Goal: Information Seeking & Learning: Learn about a topic

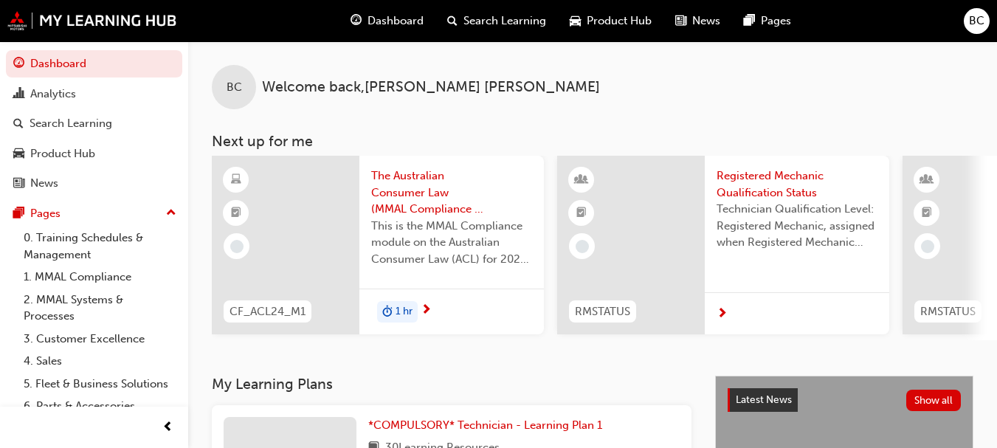
click at [421, 204] on span "The Australian Consumer Law (MMAL Compliance - 2024)" at bounding box center [451, 193] width 161 height 50
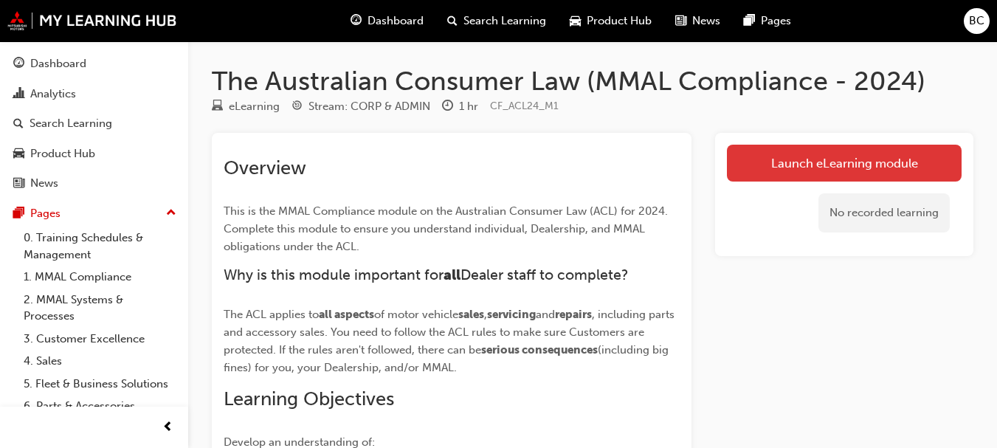
click at [821, 165] on link "Launch eLearning module" at bounding box center [844, 163] width 235 height 37
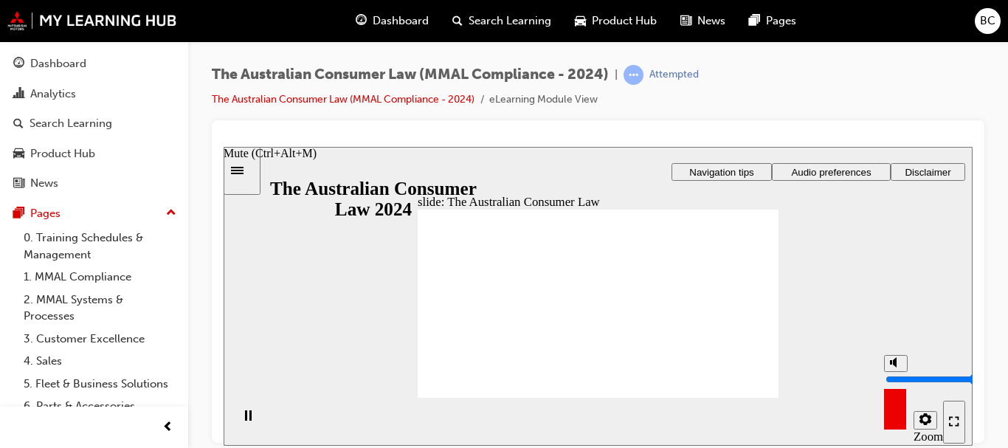
type input "10"
click at [897, 373] on input "volume" at bounding box center [933, 379] width 95 height 12
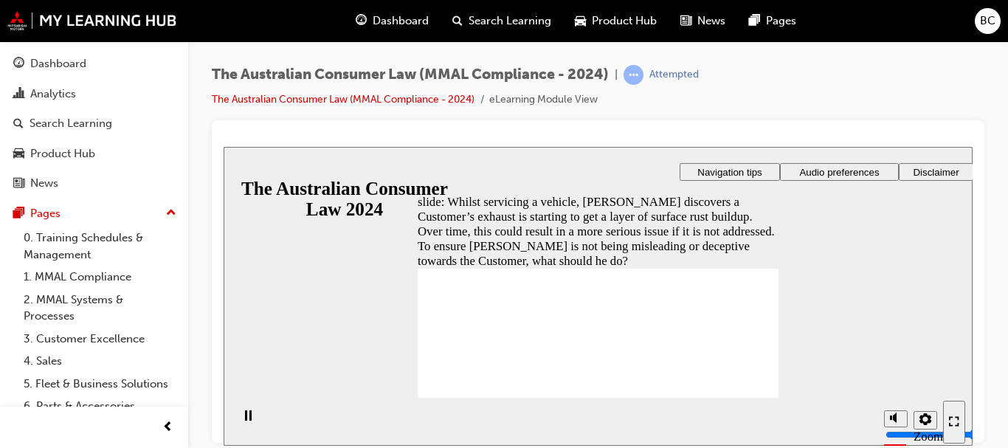
radio input "true"
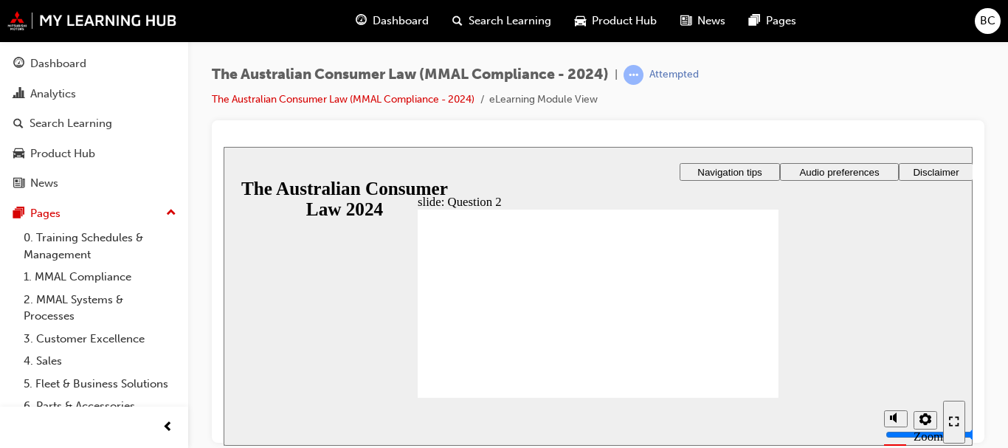
radio input "true"
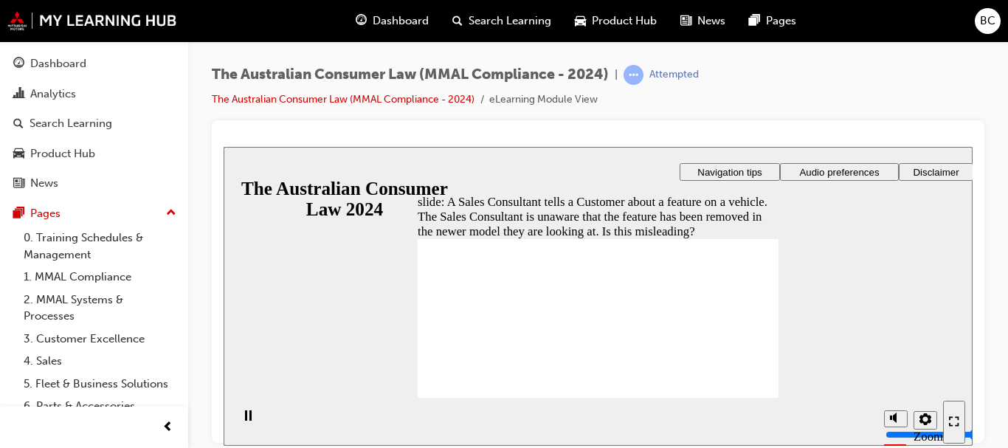
radio input "true"
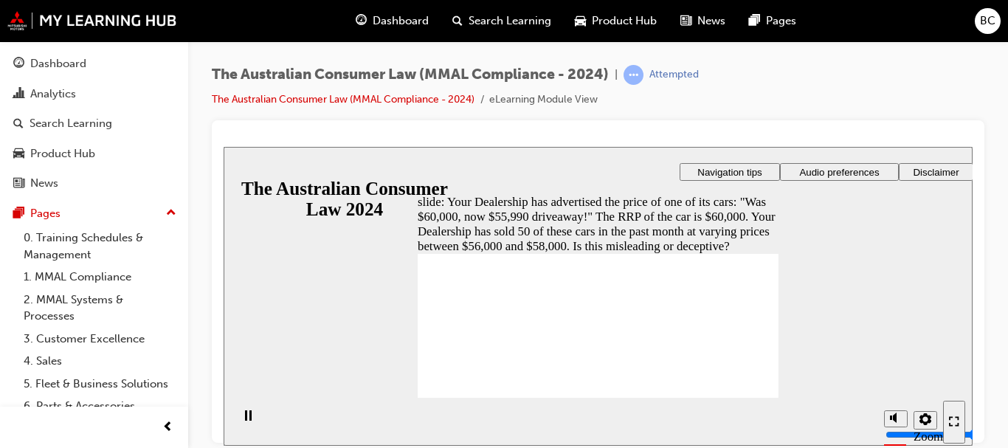
radio input "true"
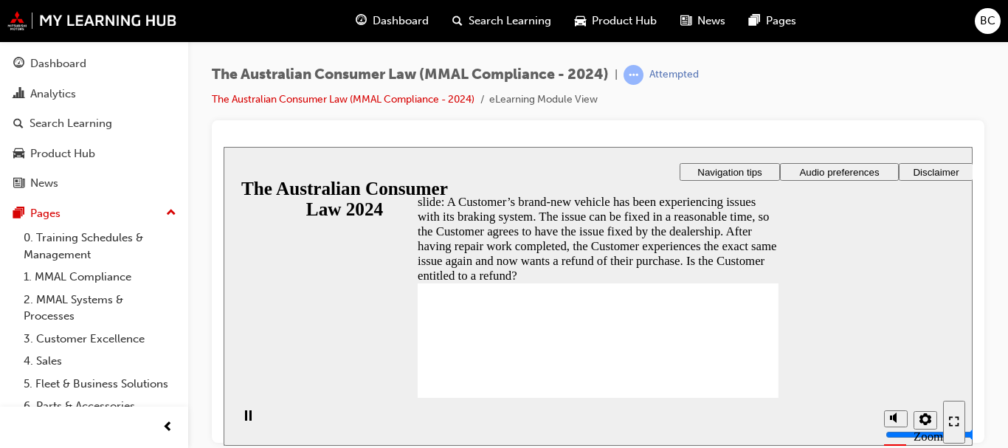
radio input "true"
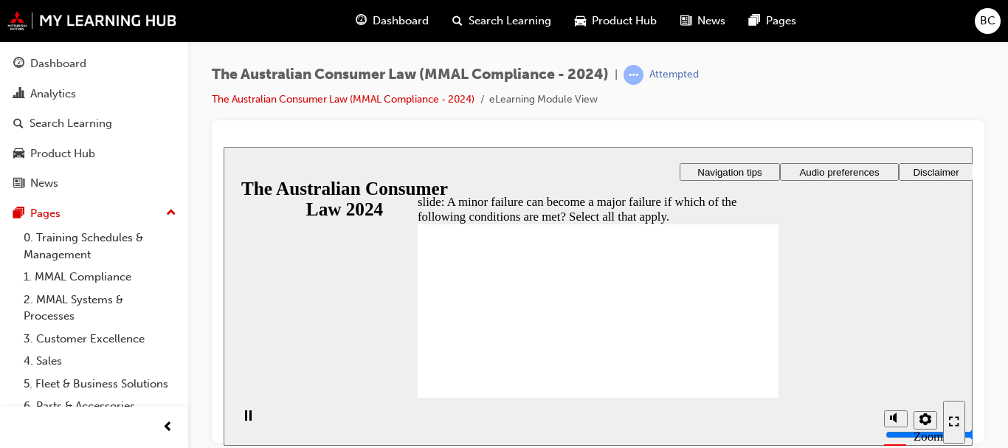
checkbox input "true"
radio input "true"
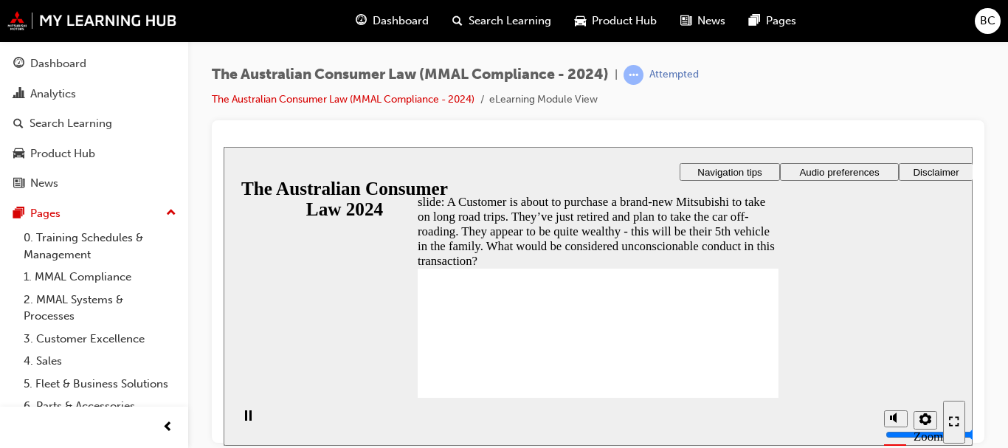
checkbox input "true"
checkbox input "false"
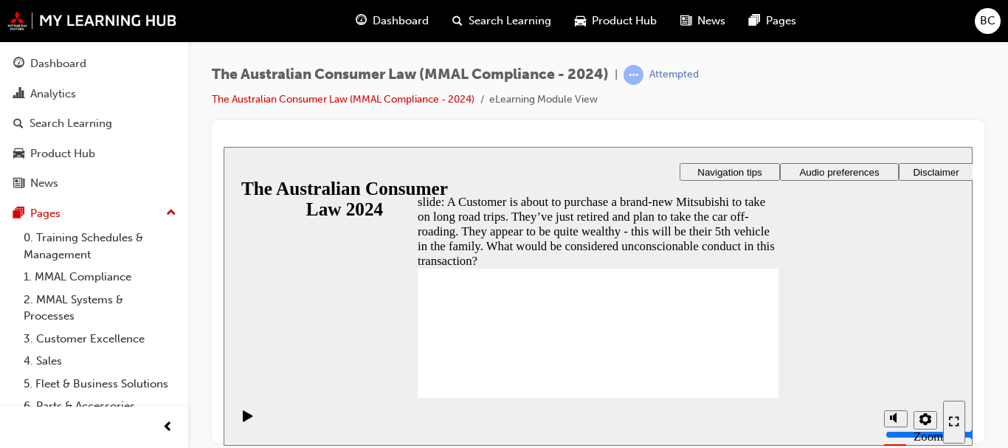
checkbox input "true"
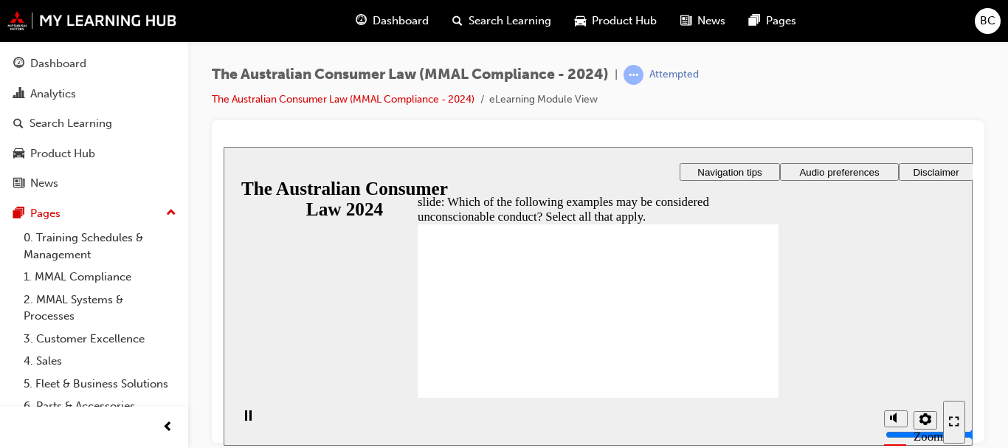
checkbox input "true"
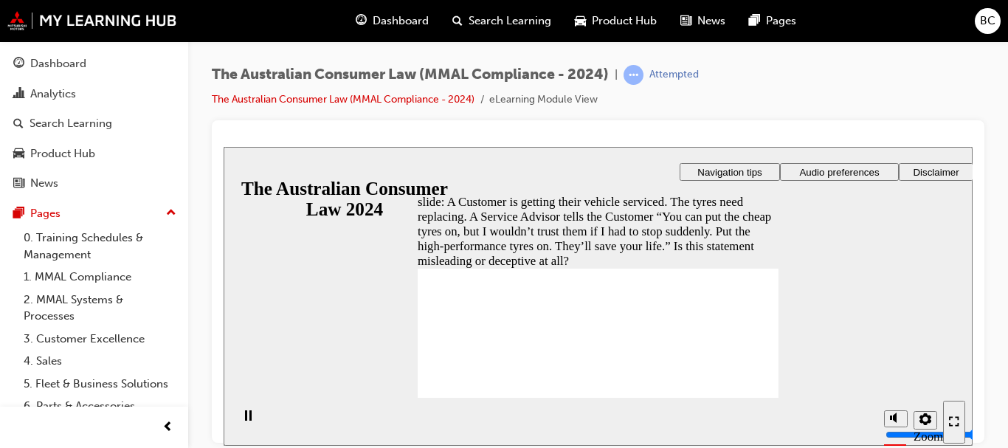
radio input "true"
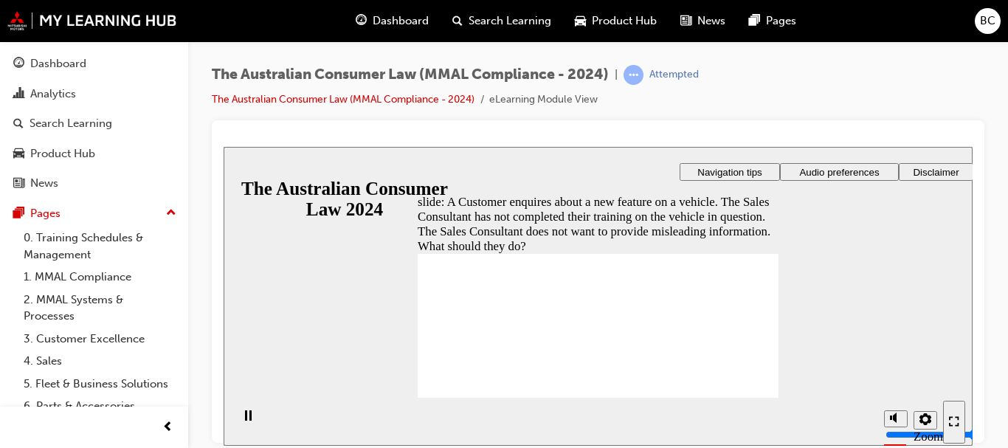
radio input "false"
radio input "true"
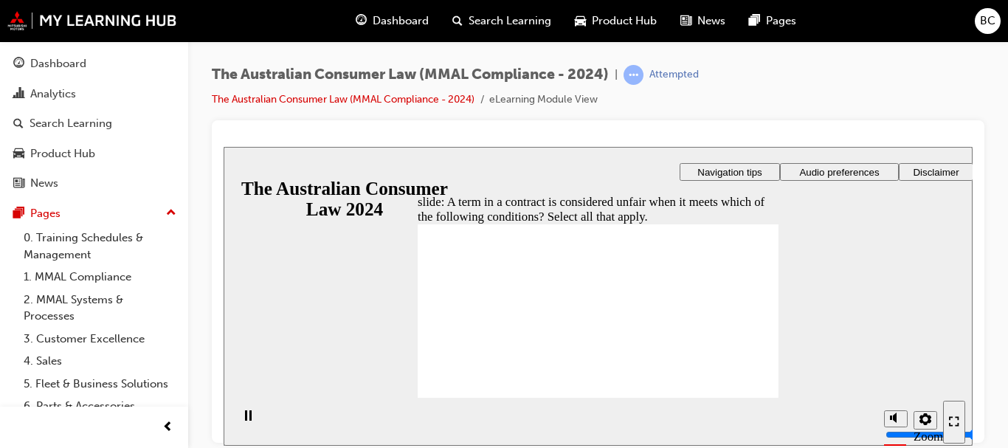
checkbox input "true"
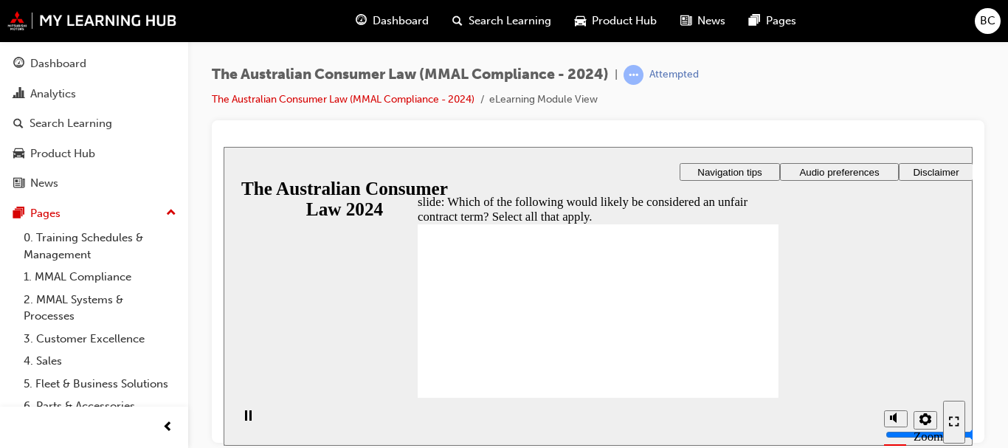
checkbox input "true"
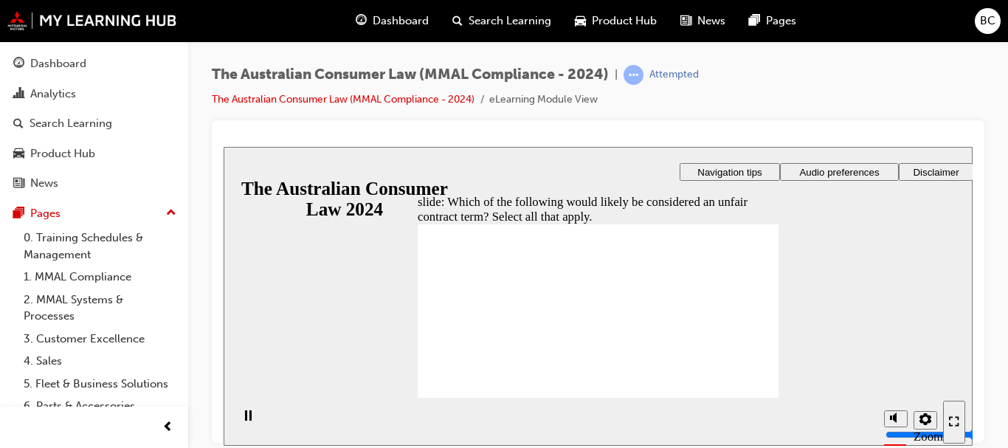
radio input "false"
radio input "true"
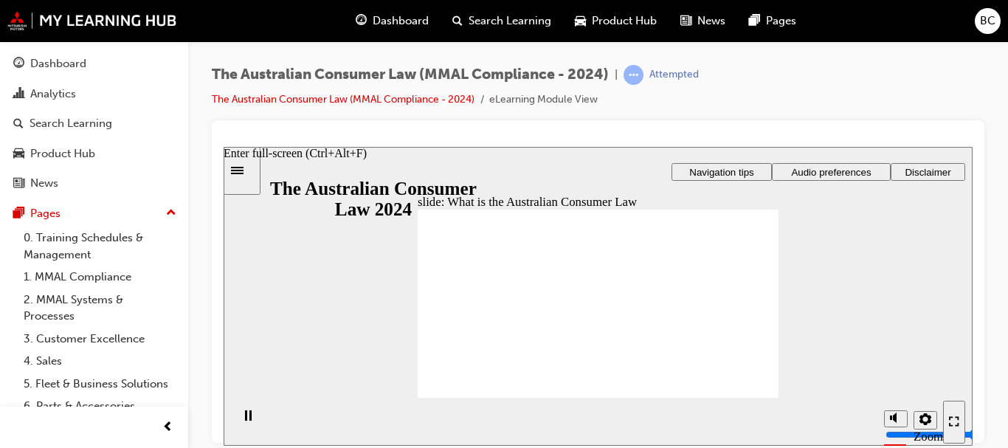
click at [952, 426] on icon "Enter full-screen (Ctrl+Alt+F)" at bounding box center [954, 421] width 10 height 10
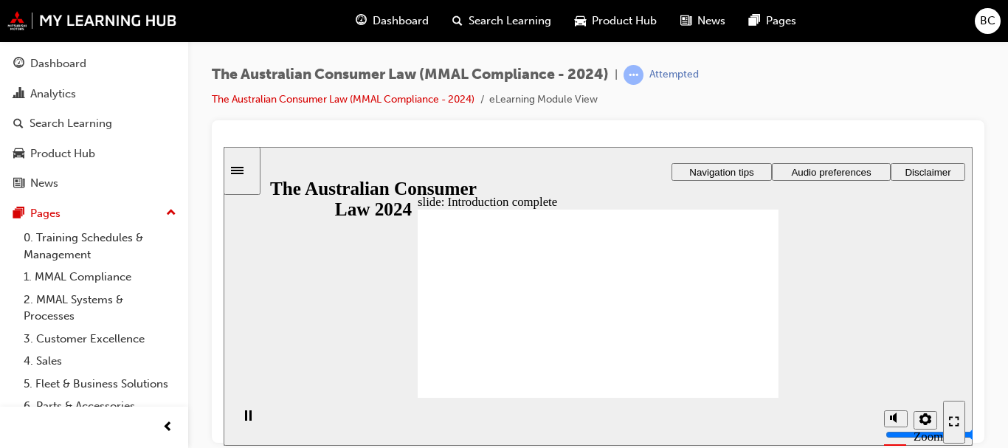
click at [357, 21] on span "guage-icon" at bounding box center [361, 21] width 11 height 18
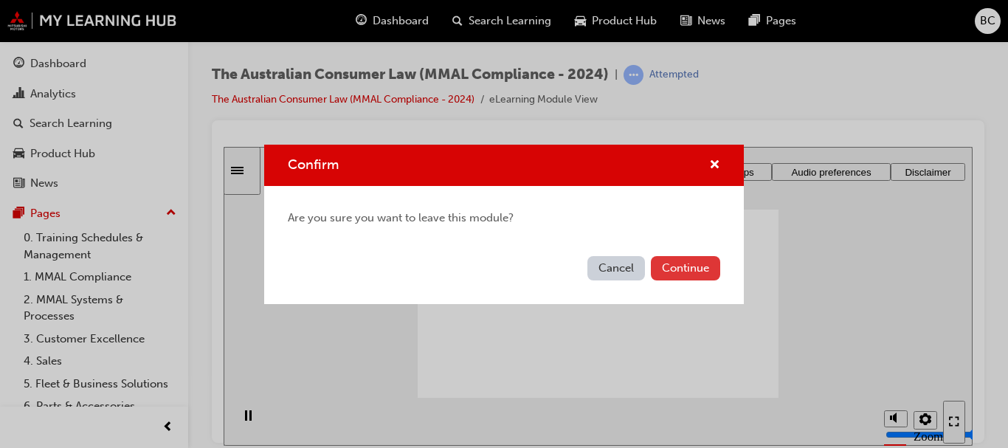
click at [680, 264] on button "Continue" at bounding box center [685, 268] width 69 height 24
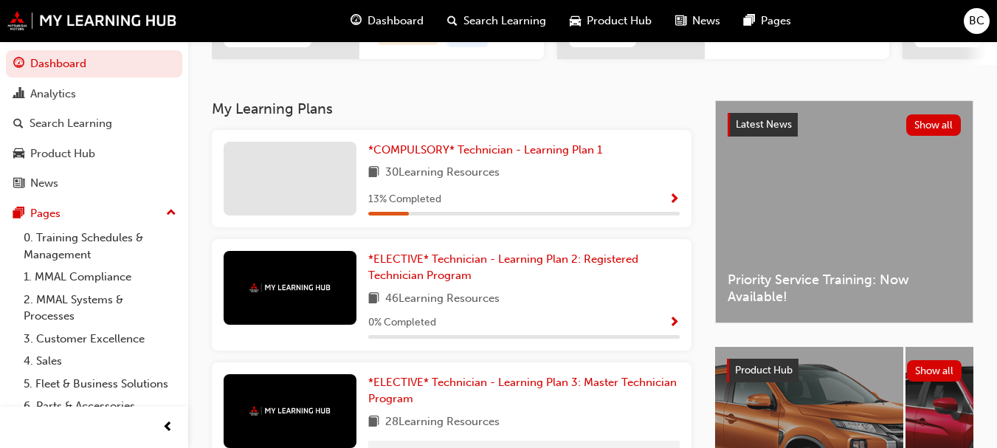
scroll to position [277, 0]
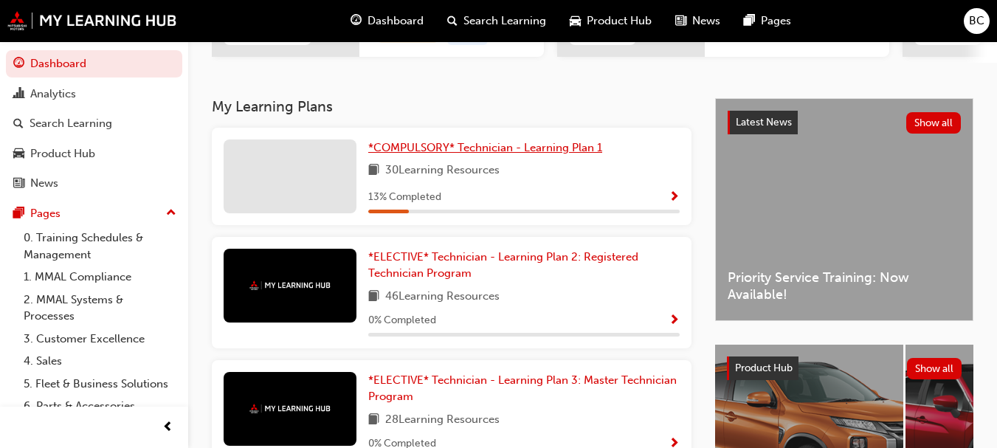
click at [539, 154] on span "*COMPULSORY* Technician - Learning Plan 1" at bounding box center [485, 147] width 234 height 13
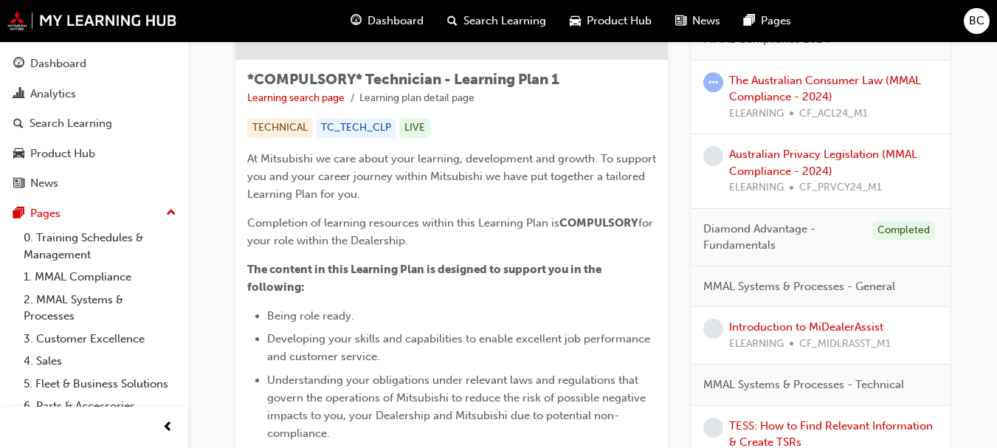
scroll to position [233, 0]
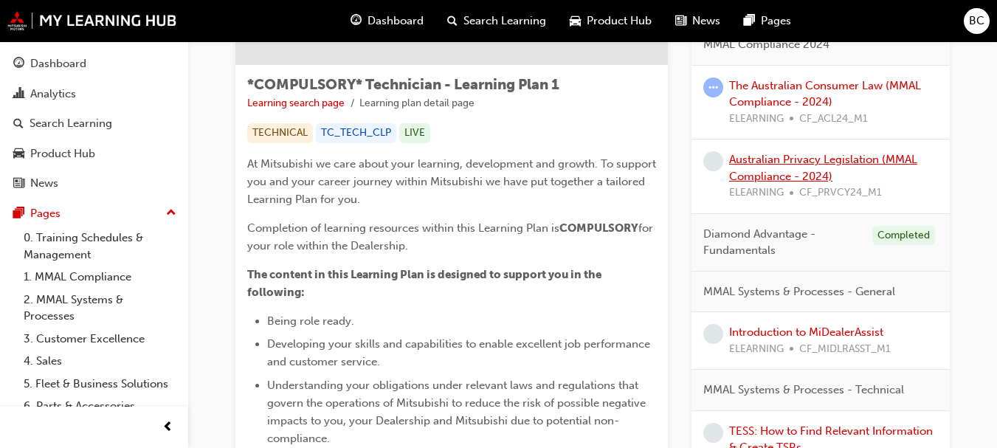
click at [885, 157] on link "Australian Privacy Legislation (MMAL Compliance - 2024)" at bounding box center [823, 168] width 188 height 30
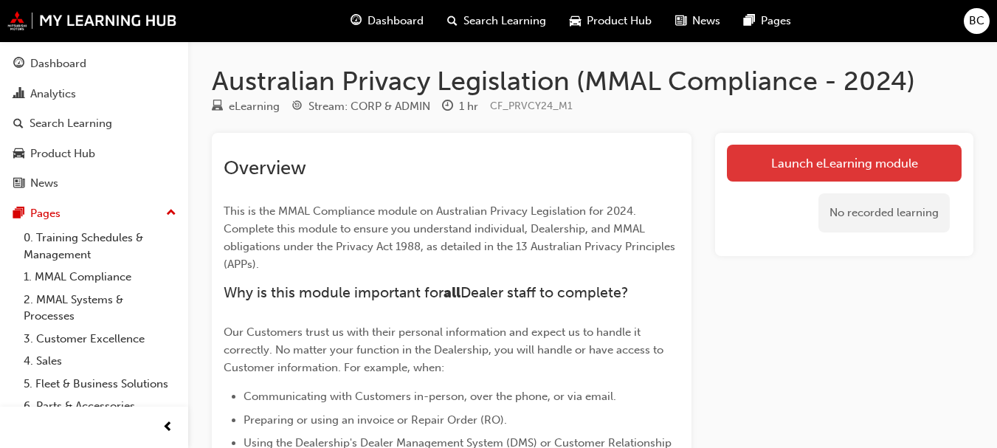
click at [835, 154] on link "Launch eLearning module" at bounding box center [844, 163] width 235 height 37
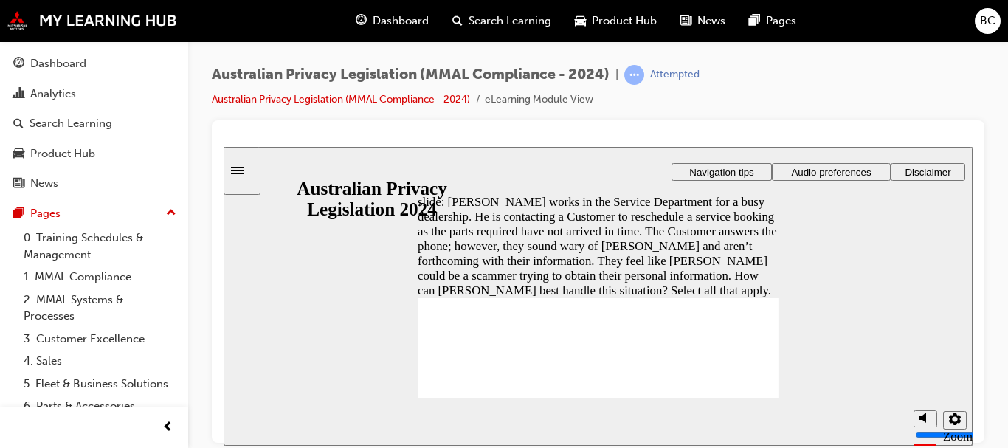
checkbox input "true"
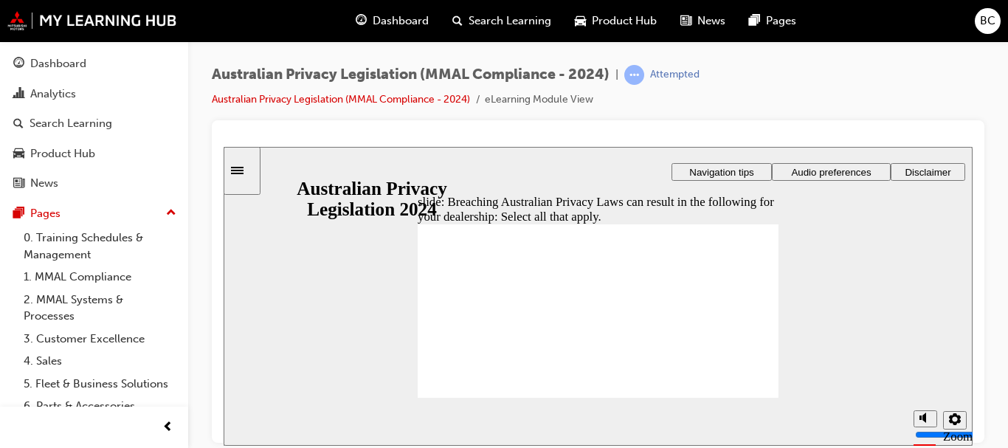
checkbox input "true"
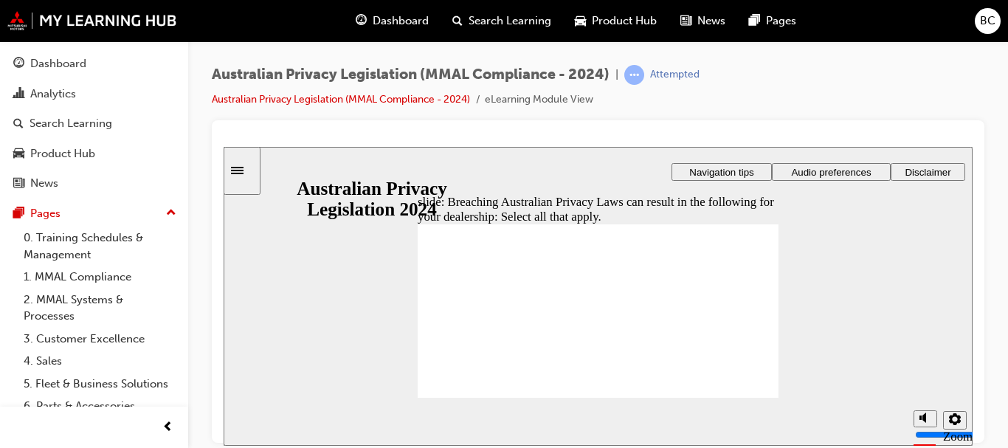
checkbox input "true"
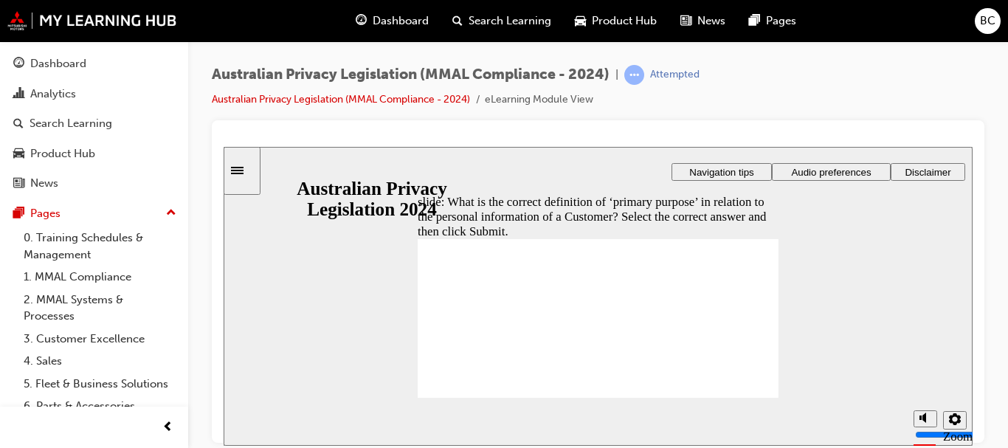
radio input "true"
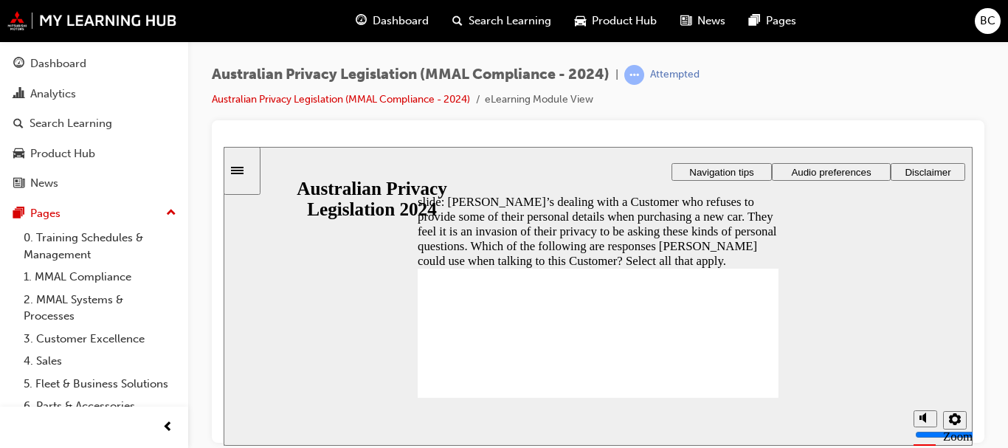
checkbox input "true"
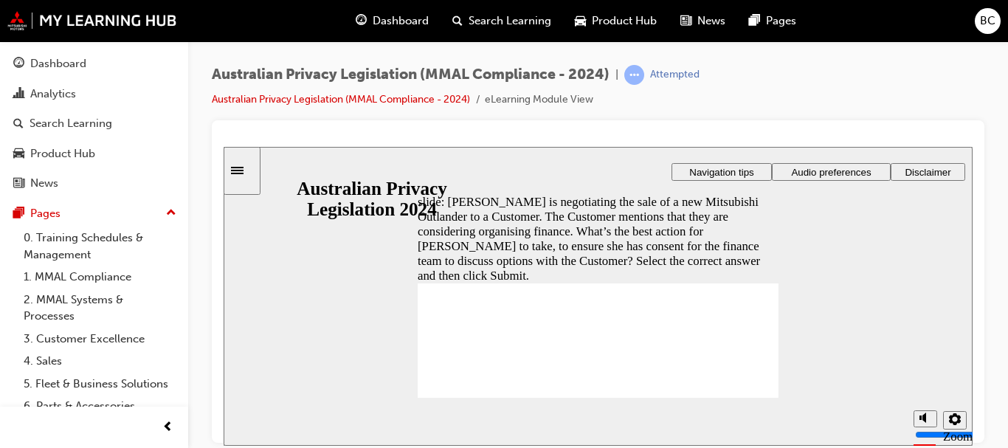
radio input "true"
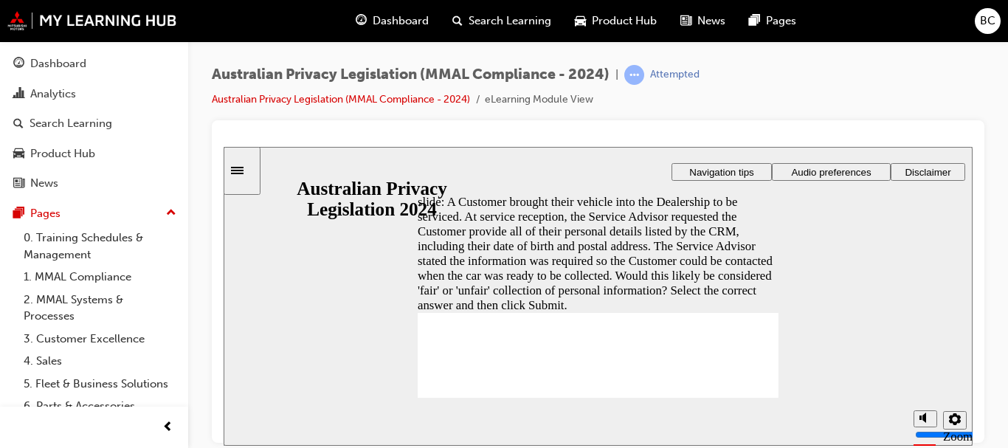
radio input "true"
radio input "false"
radio input "true"
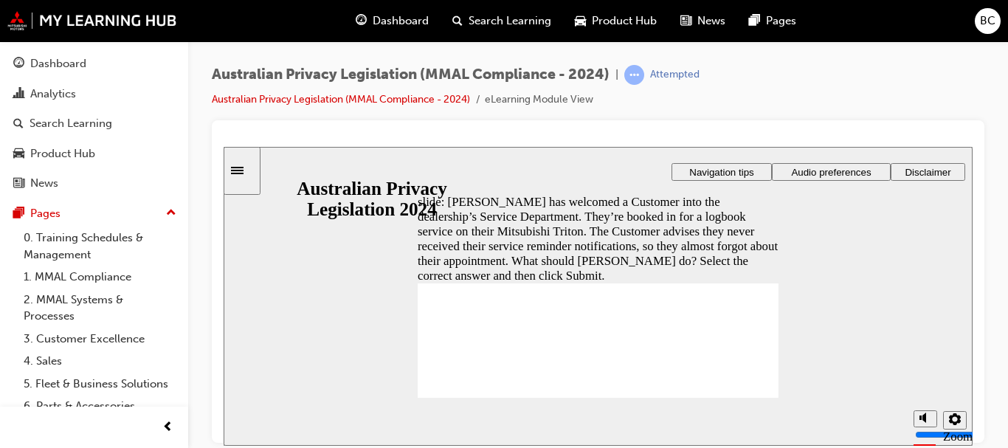
radio input "true"
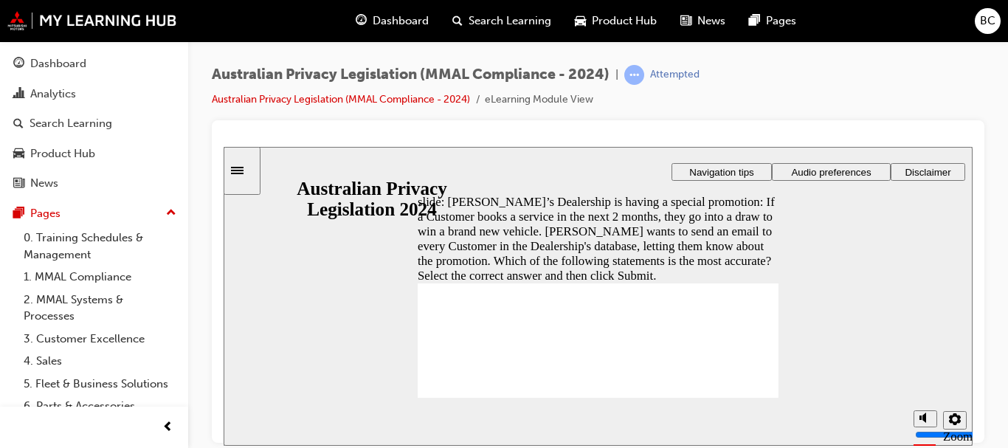
radio input "true"
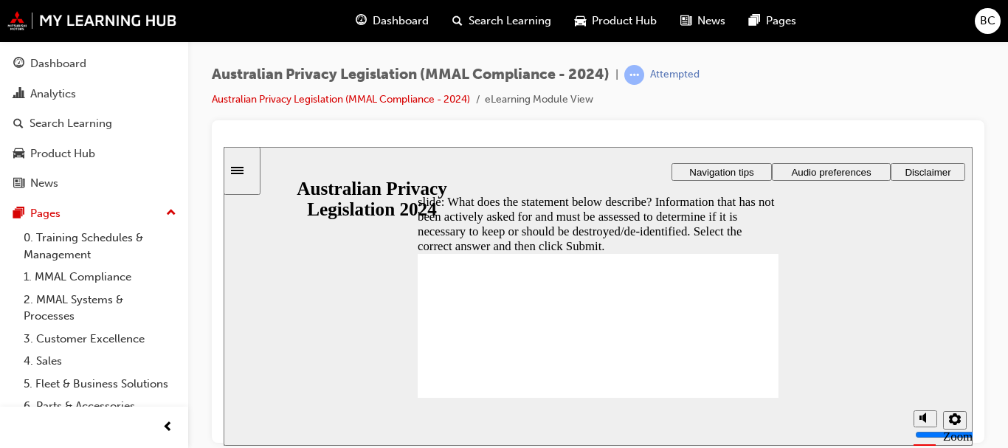
radio input "true"
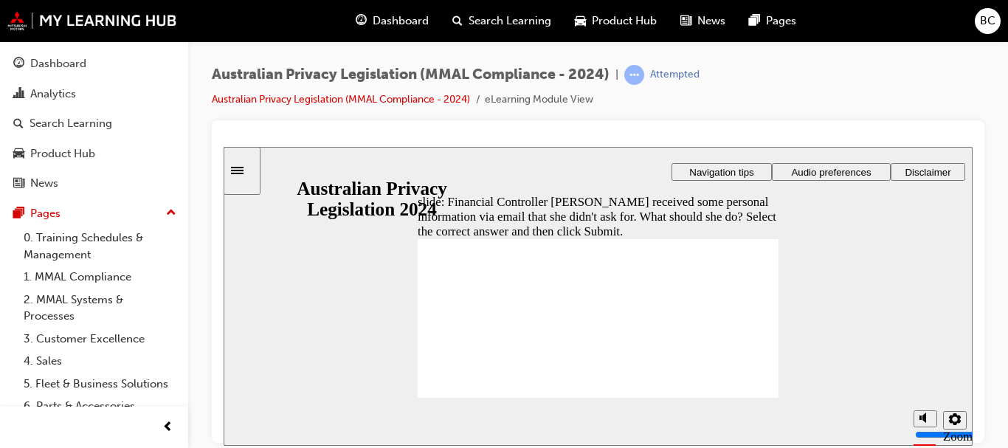
radio input "false"
radio input "true"
radio input "false"
radio input "true"
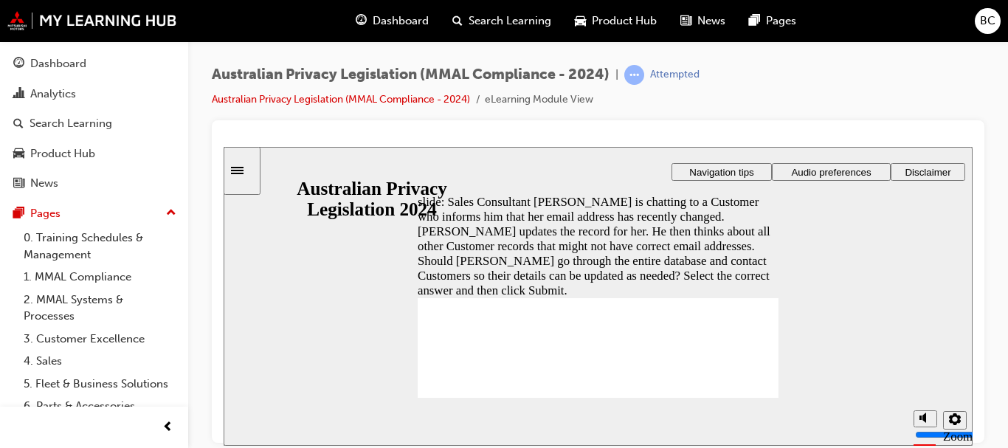
radio input "true"
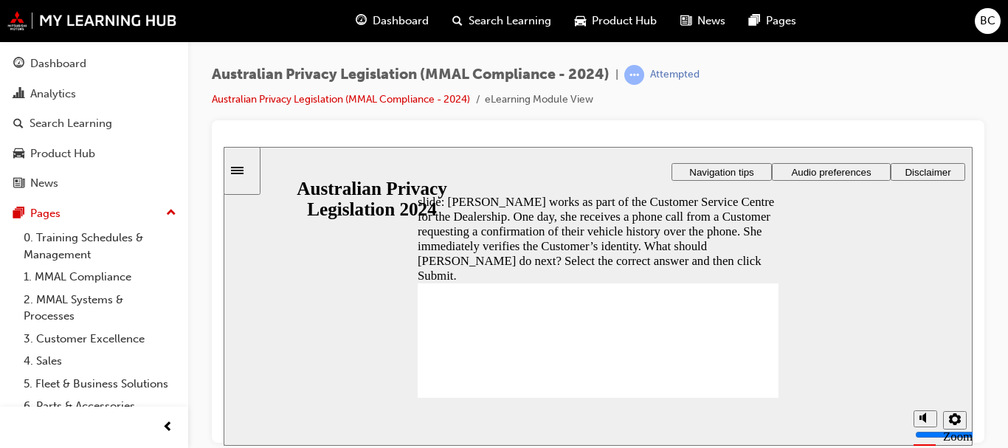
radio input "true"
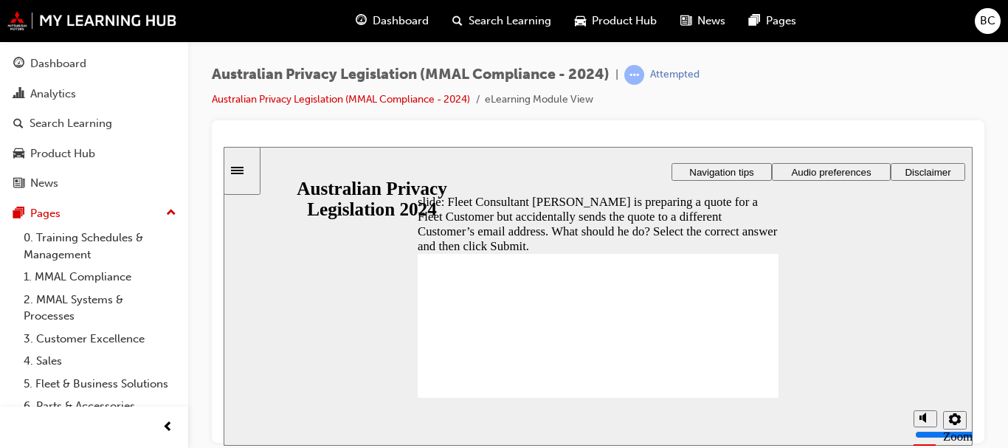
radio input "true"
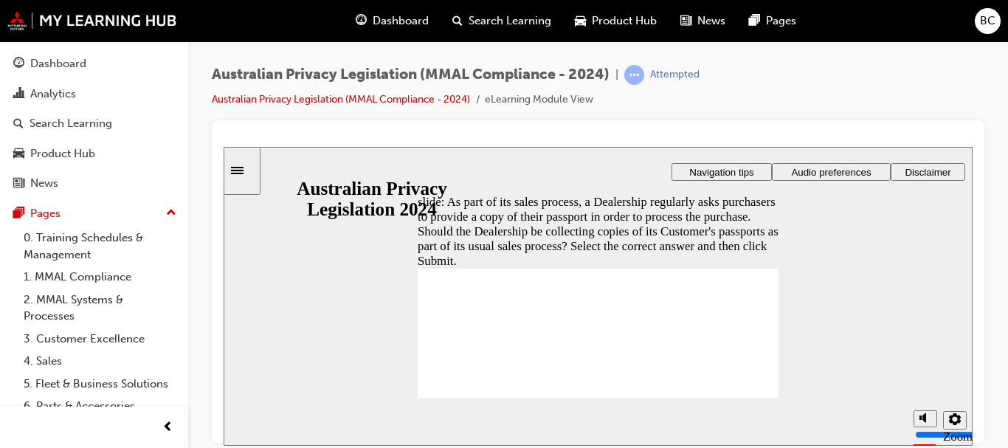
radio input "true"
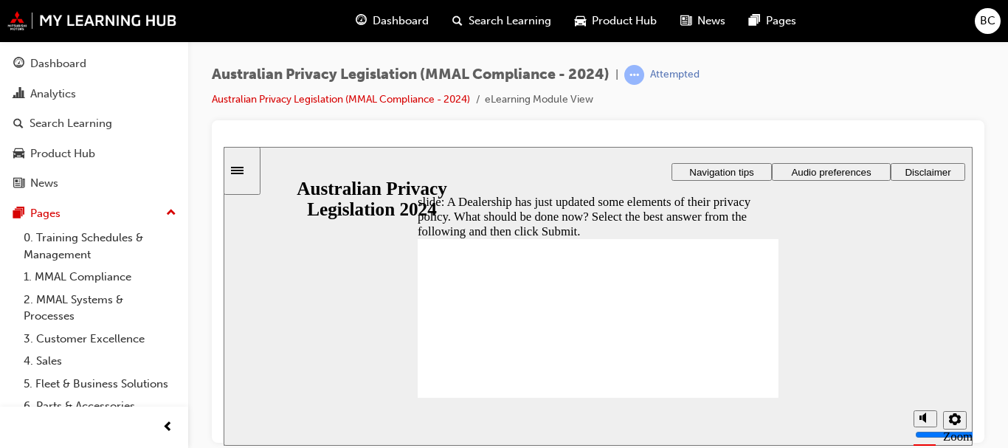
radio input "false"
radio input "true"
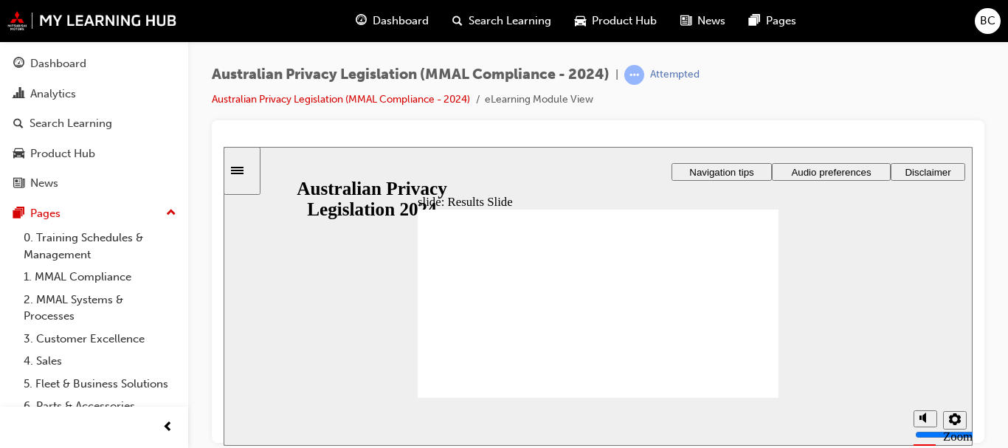
click at [394, 11] on div "Dashboard" at bounding box center [392, 21] width 97 height 30
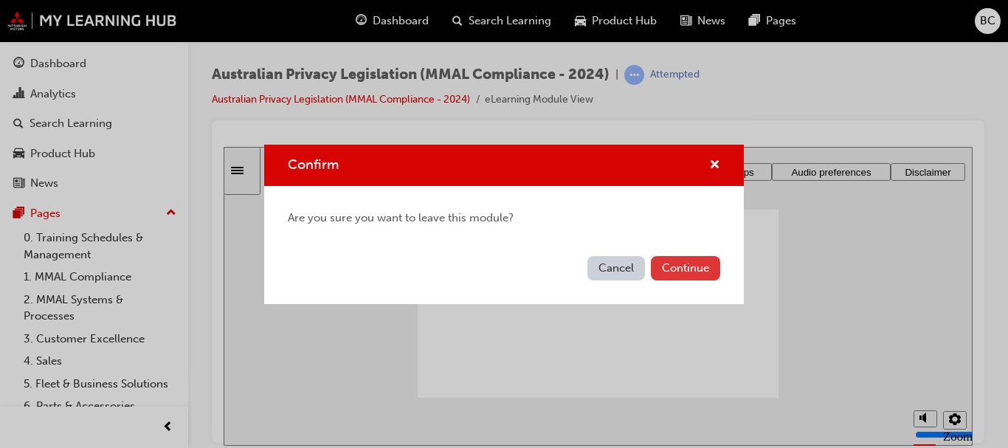
click at [676, 270] on button "Continue" at bounding box center [685, 268] width 69 height 24
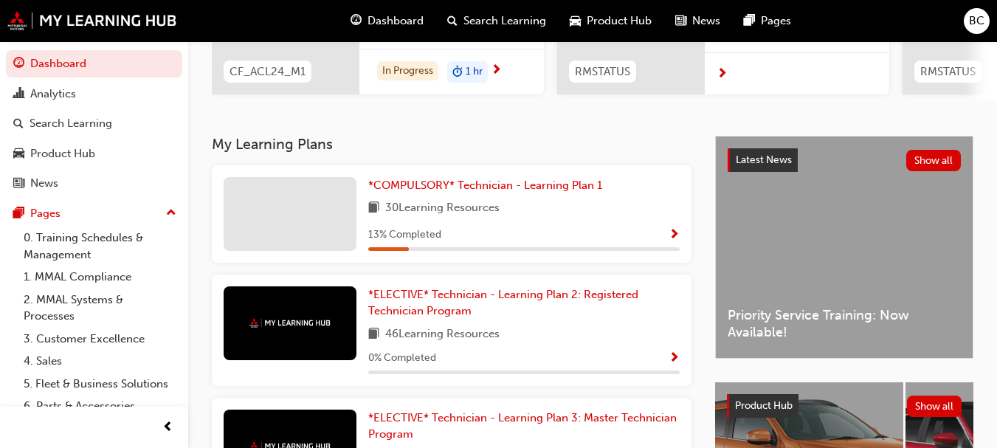
scroll to position [250, 0]
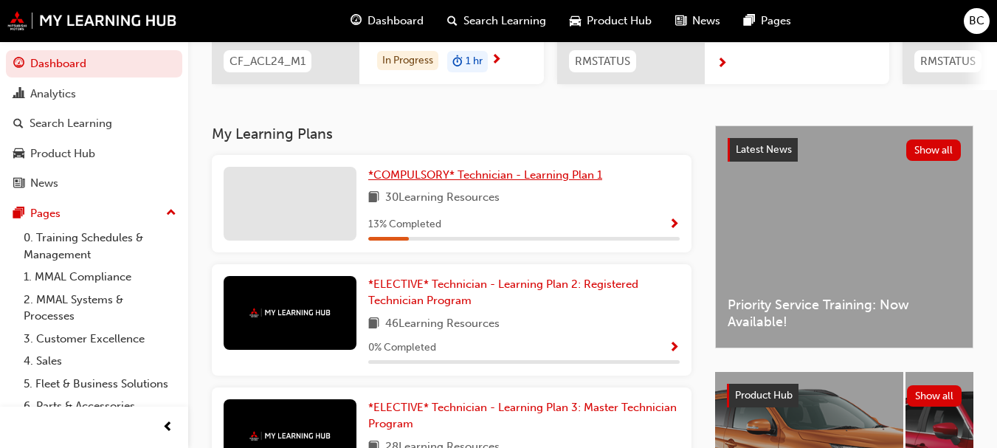
click at [518, 182] on span "*COMPULSORY* Technician - Learning Plan 1" at bounding box center [485, 174] width 234 height 13
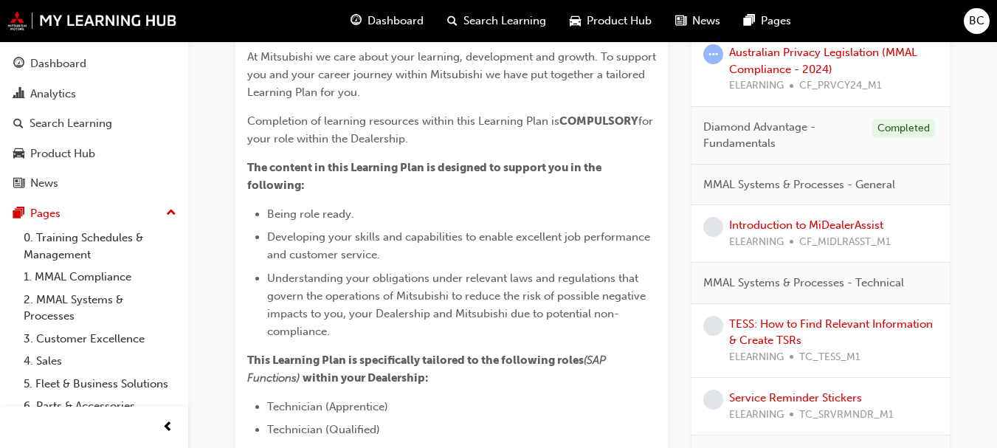
scroll to position [335, 0]
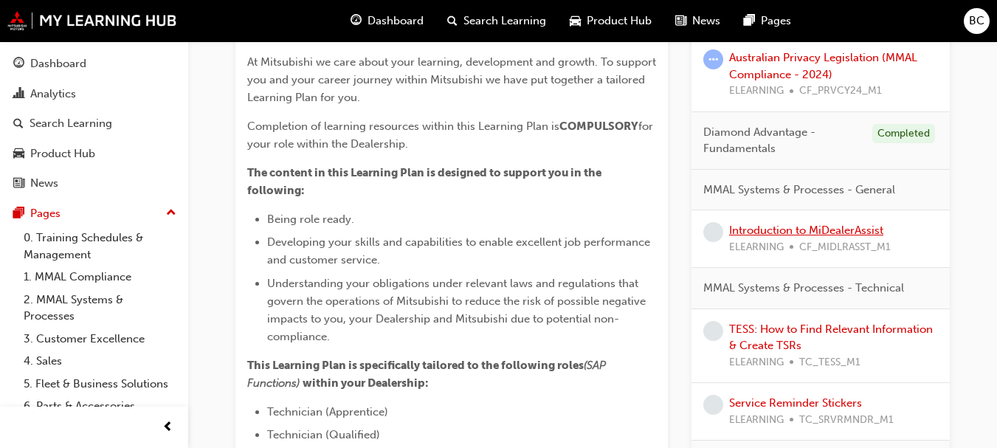
click at [827, 227] on link "Introduction to MiDealerAssist" at bounding box center [806, 230] width 154 height 13
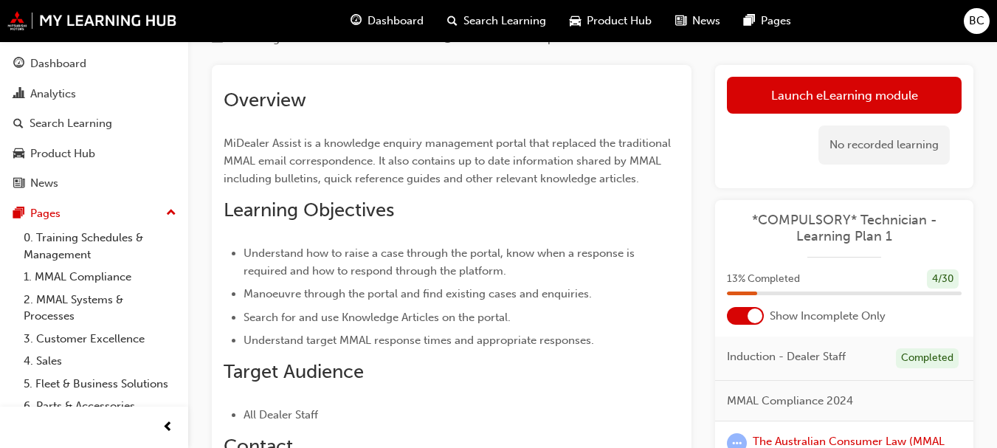
scroll to position [65, 0]
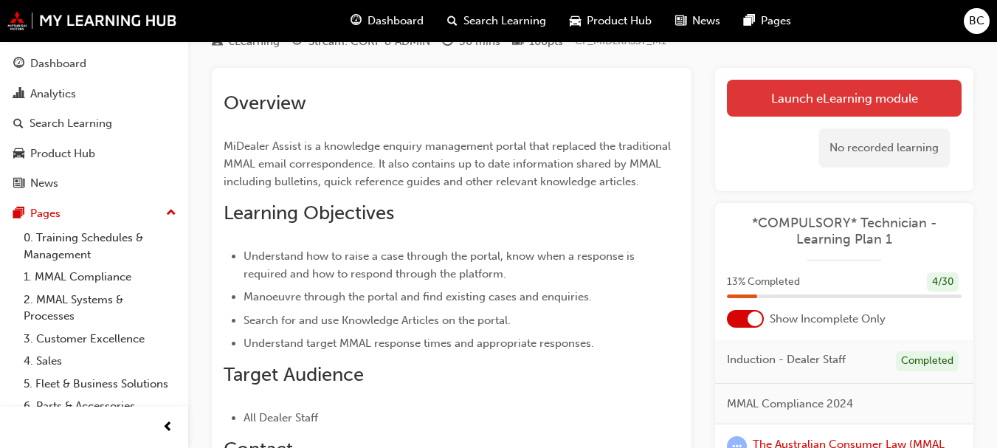
click at [855, 103] on link "Launch eLearning module" at bounding box center [844, 98] width 235 height 37
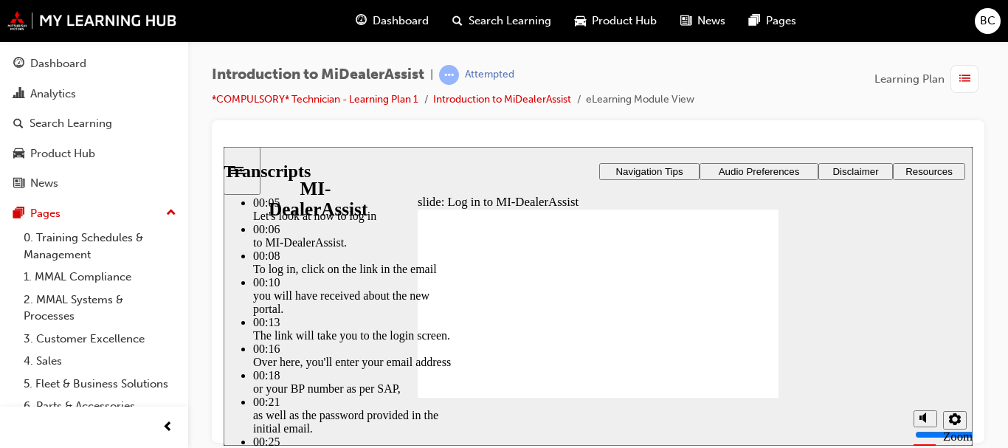
type input "5"
type input "9"
type input "5"
type input "9"
type input "10"
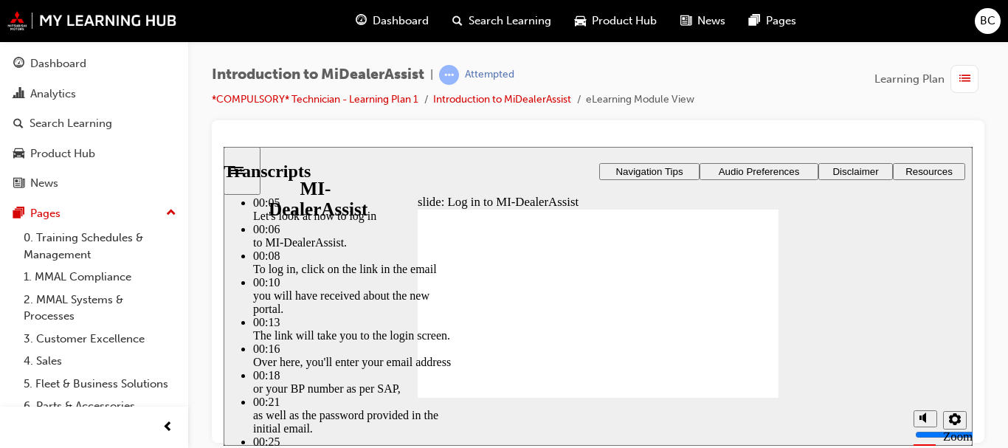
type input "5"
type input "10"
type input "42"
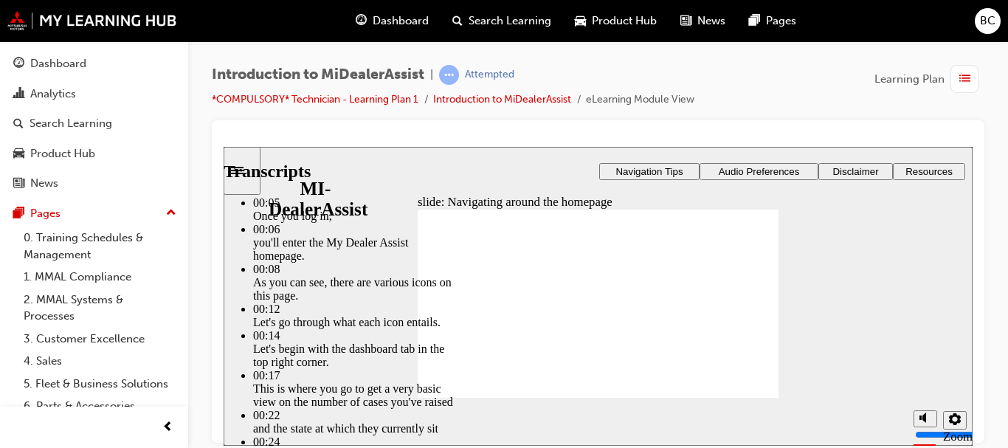
type input "144"
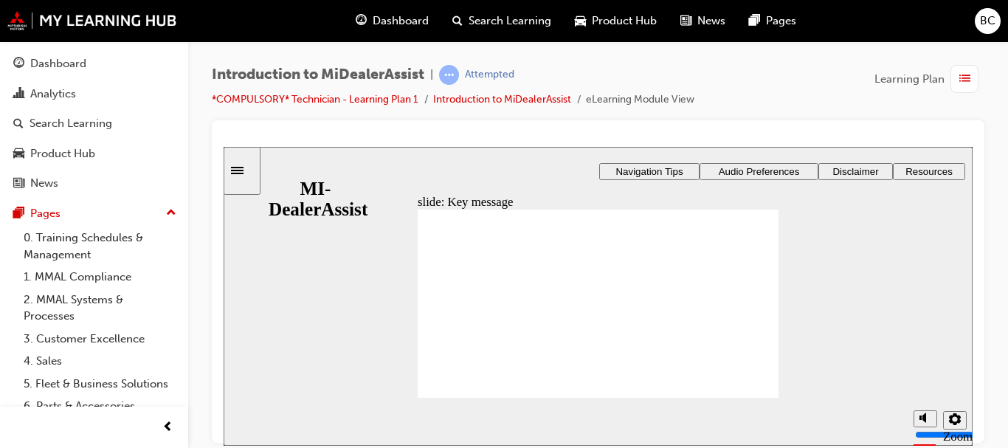
click at [953, 423] on icon "settings" at bounding box center [955, 419] width 12 height 12
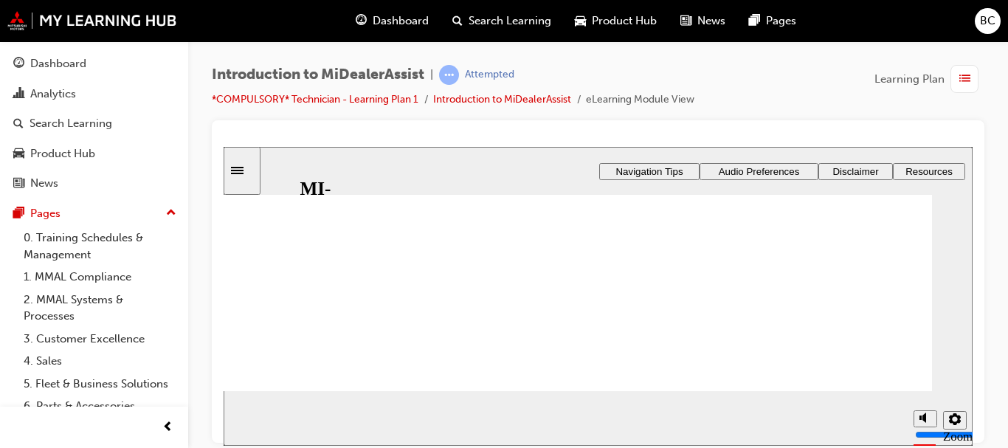
scroll to position [67, 0]
drag, startPoint x: 968, startPoint y: 217, endPoint x: 979, endPoint y: 300, distance: 84.2
click at [973, 300] on html "slide: Knowledge Check 1 Rectangle 1 Rectangle 3 Knowledge check Rectangle 5 Re…" at bounding box center [598, 295] width 749 height 299
click at [951, 424] on icon "settings" at bounding box center [955, 419] width 12 height 12
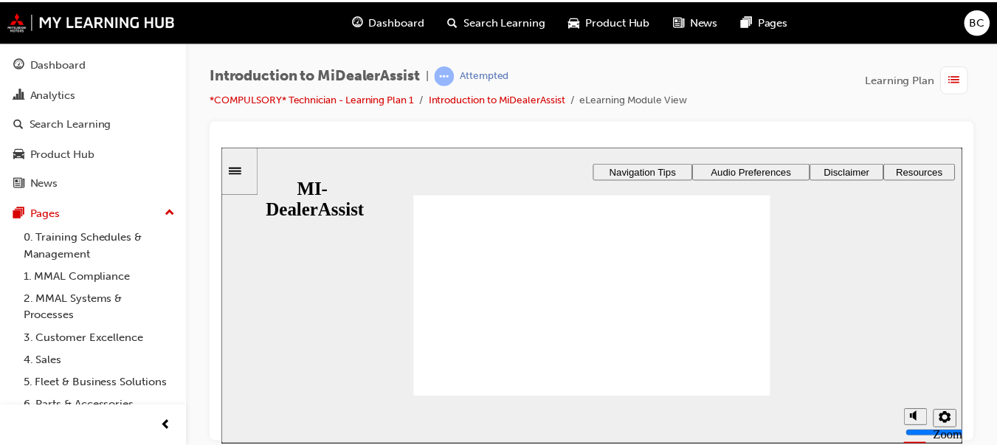
scroll to position [0, 0]
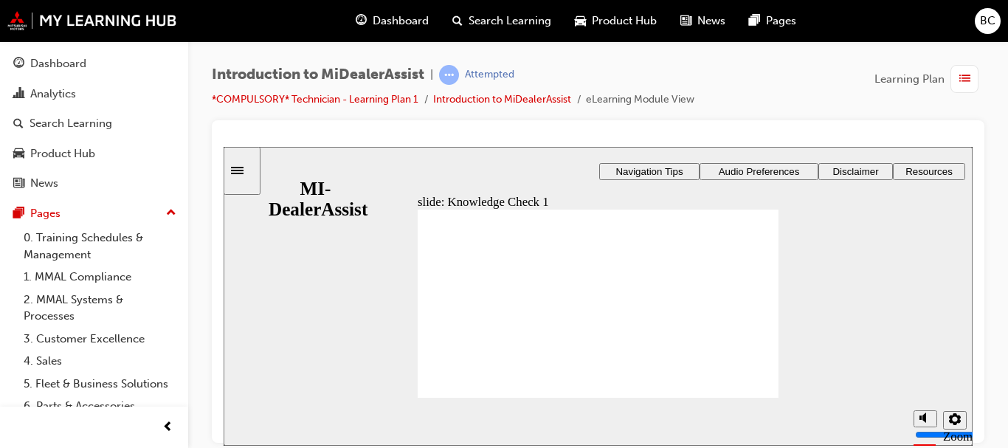
radio input "false"
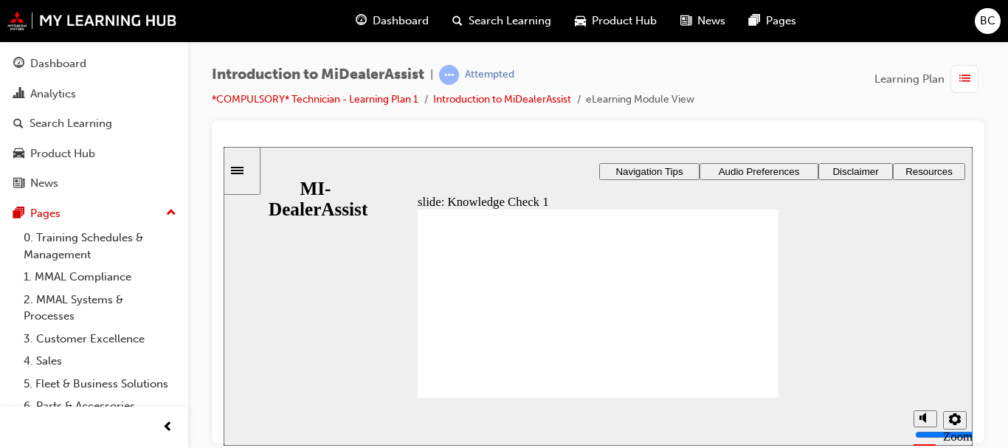
radio input "false"
radio input "true"
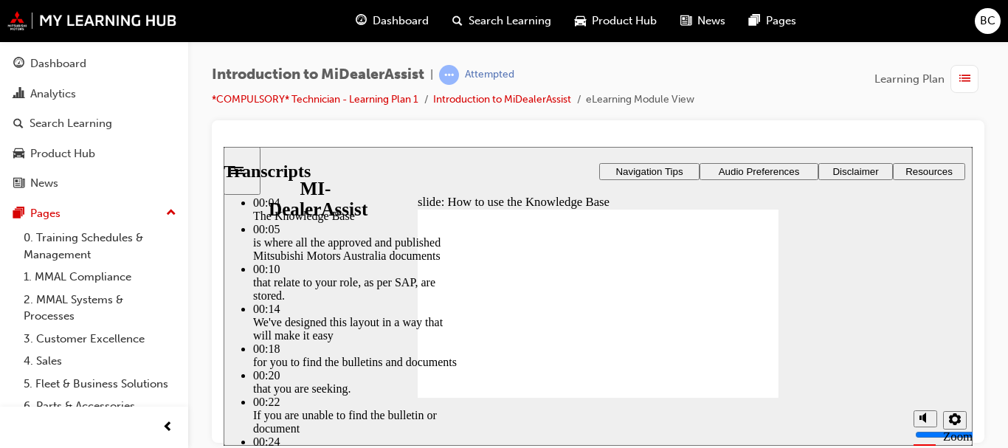
type input "51"
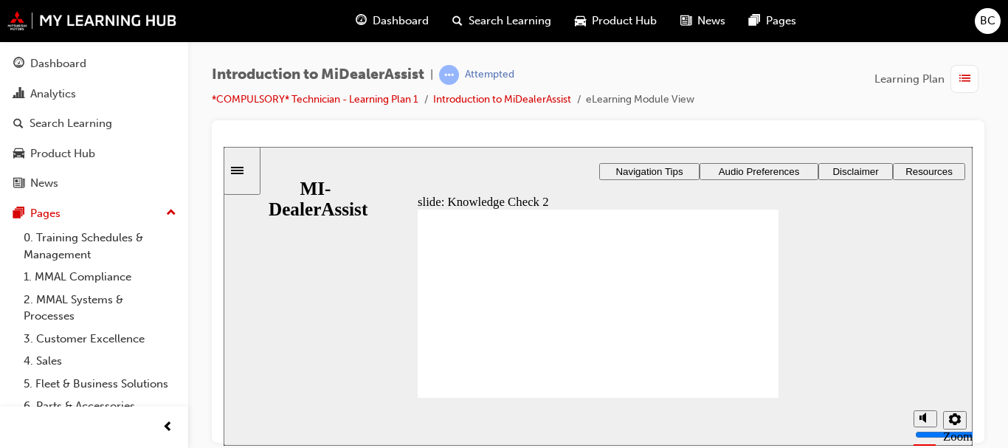
radio input "true"
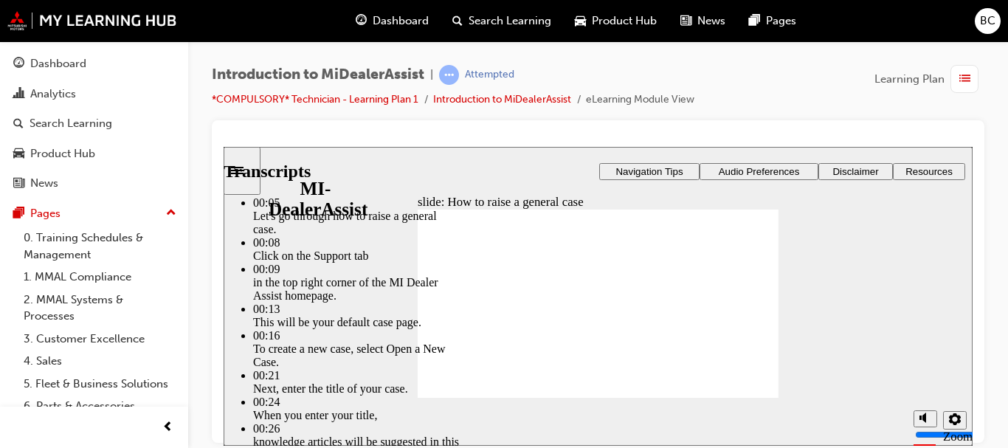
type input "85"
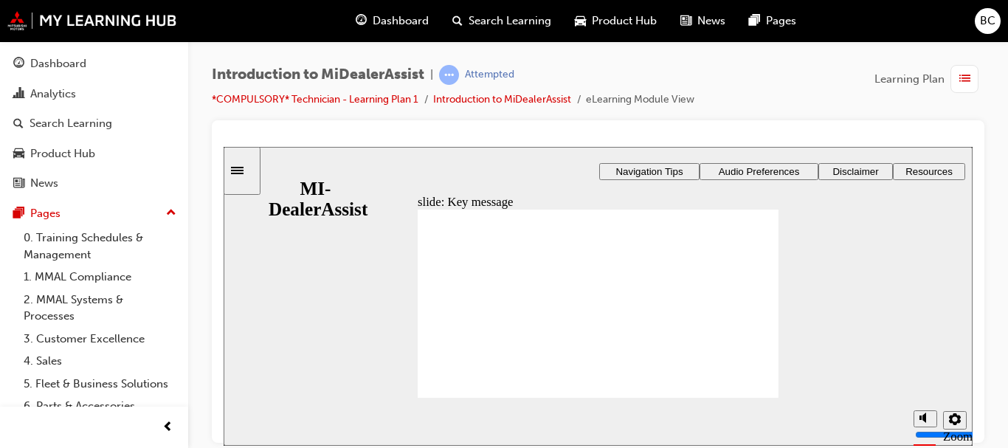
checkbox input "true"
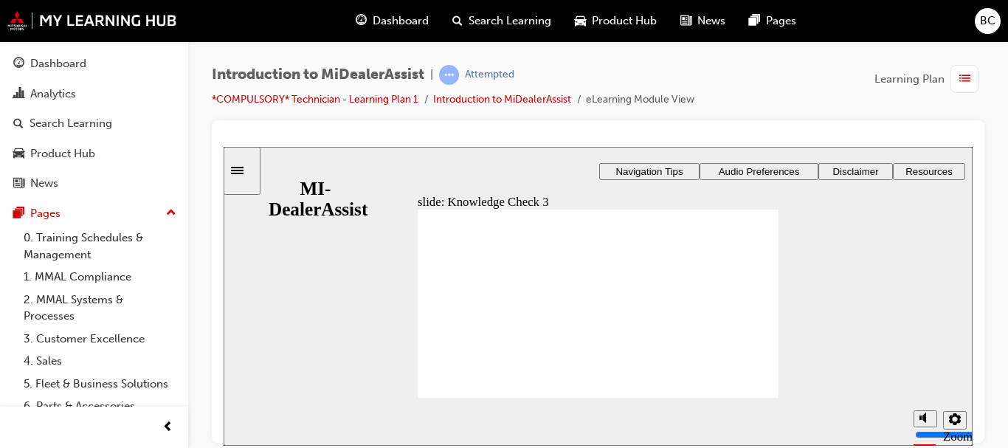
checkbox input "true"
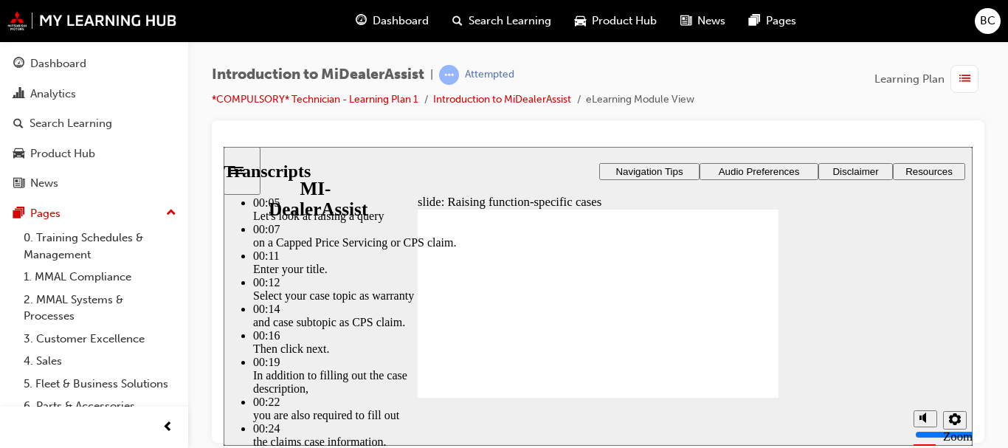
type input "80"
type input "52"
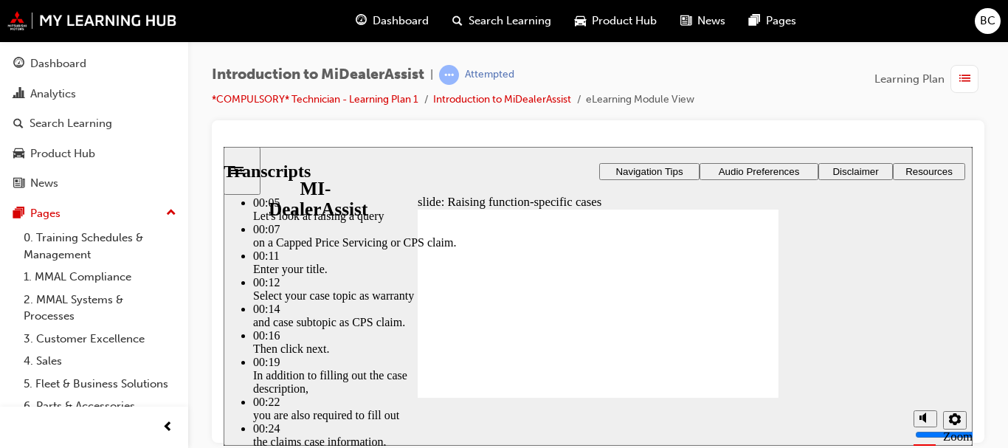
type input "80"
type input "46"
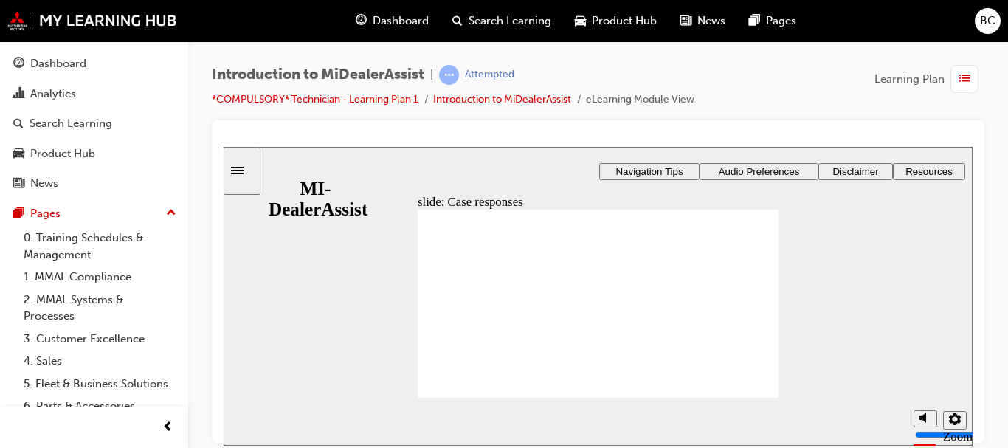
radio input "true"
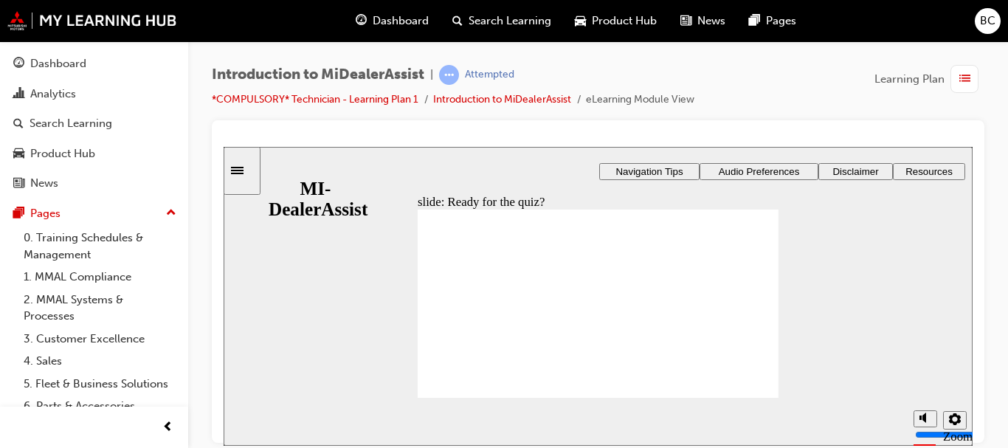
radio input "true"
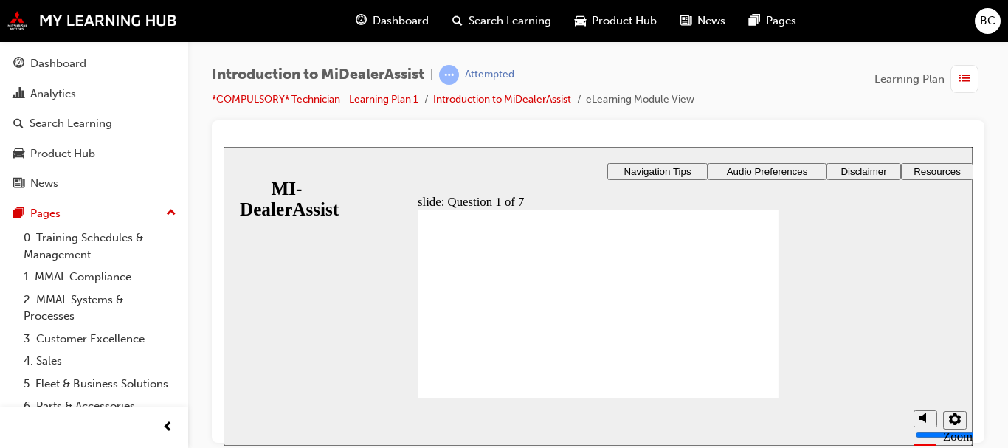
radio input "true"
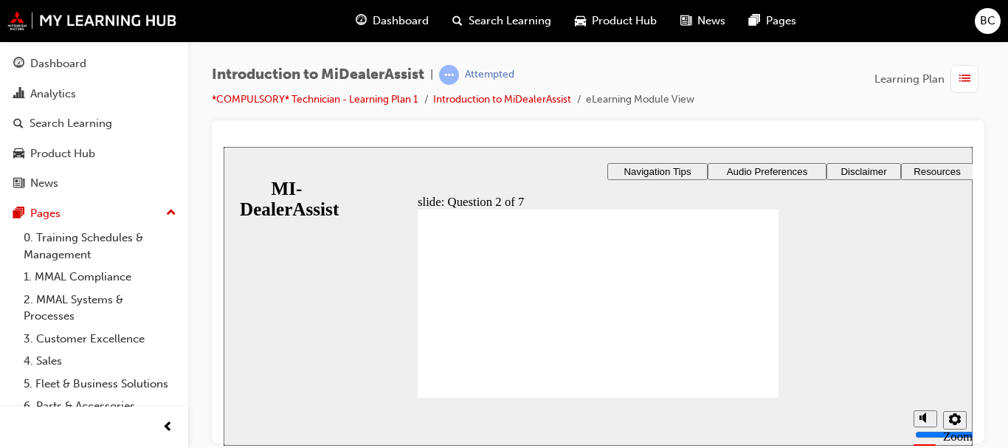
radio input "true"
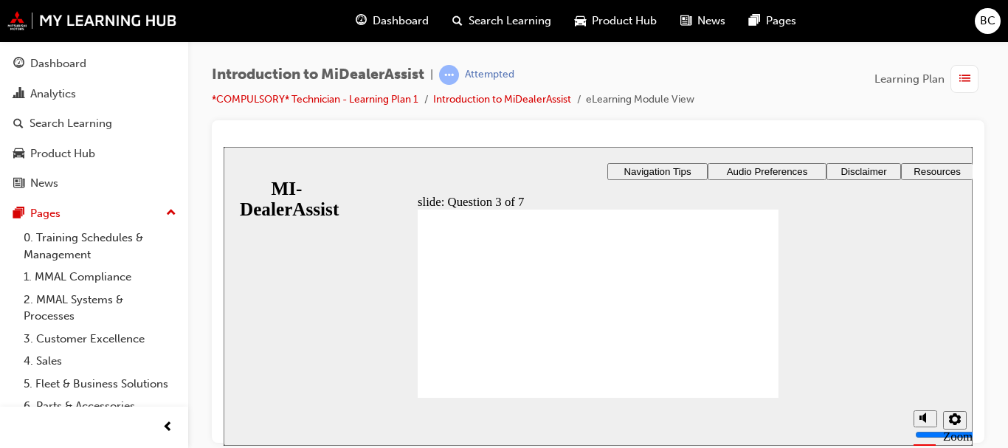
drag, startPoint x: 608, startPoint y: 368, endPoint x: 605, endPoint y: 359, distance: 8.6
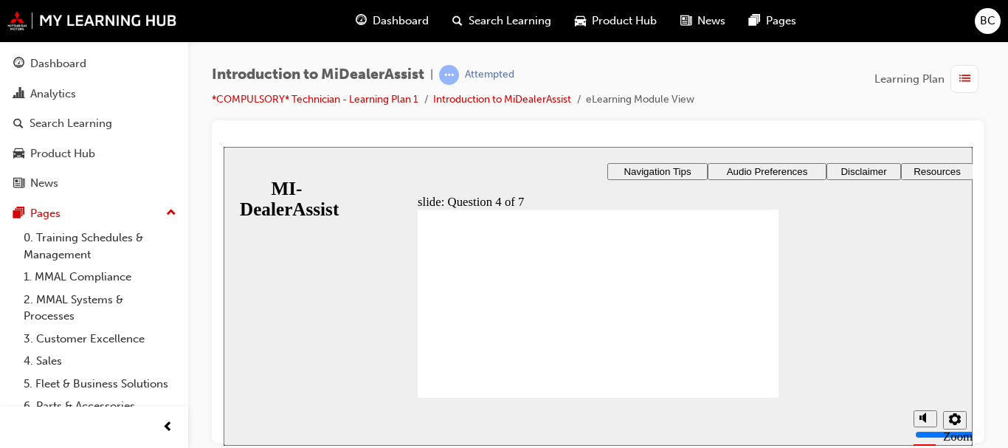
radio input "true"
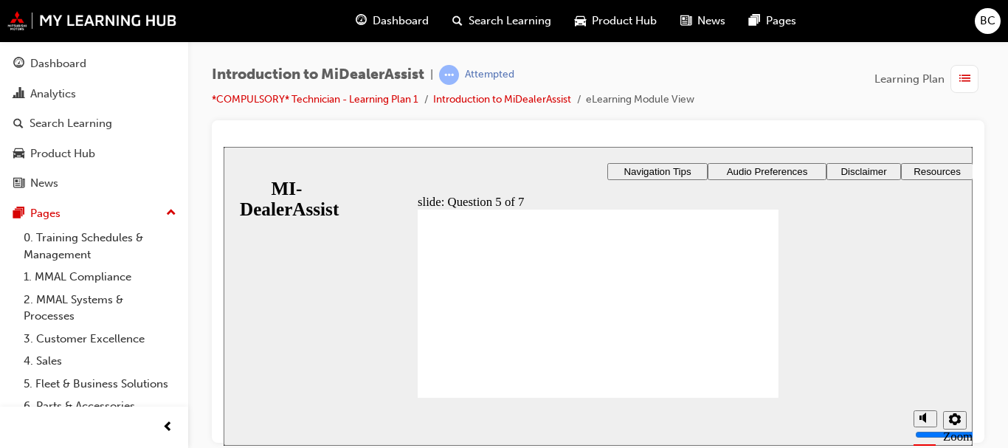
checkbox input "true"
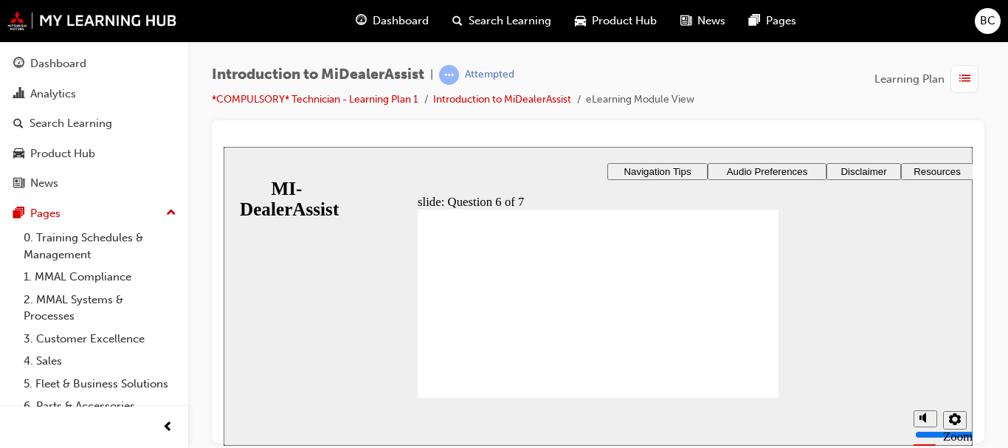
checkbox input "true"
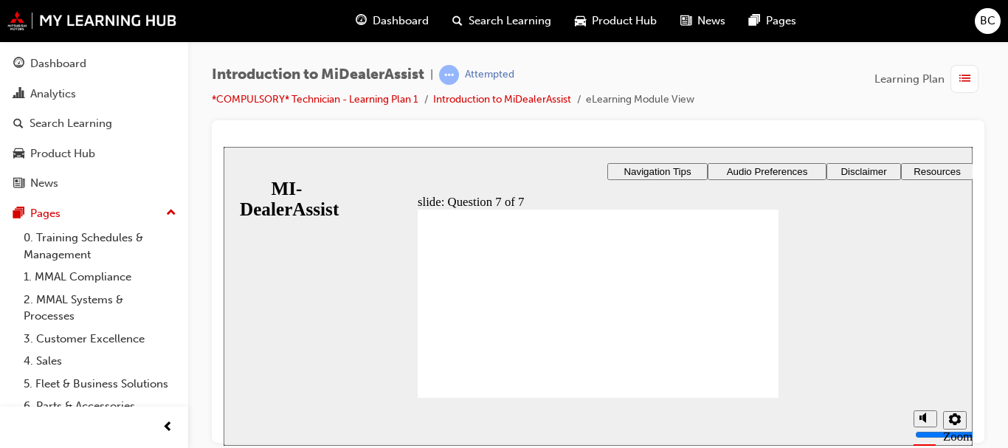
radio input "true"
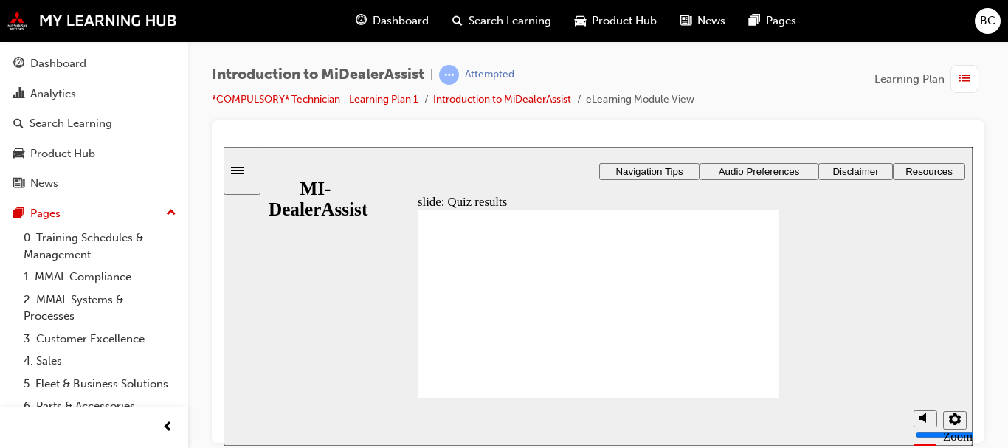
click at [387, 17] on span "Dashboard" at bounding box center [401, 21] width 56 height 17
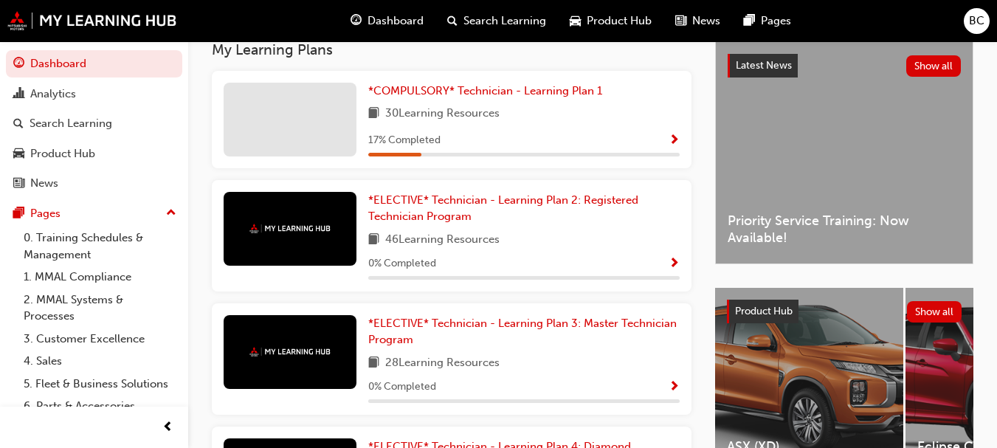
scroll to position [286, 0]
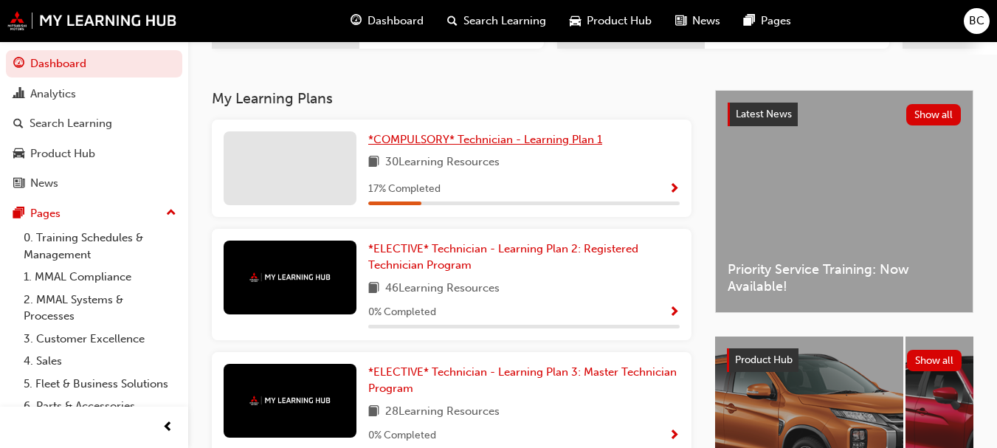
click at [569, 141] on span "*COMPULSORY* Technician - Learning Plan 1" at bounding box center [485, 139] width 234 height 13
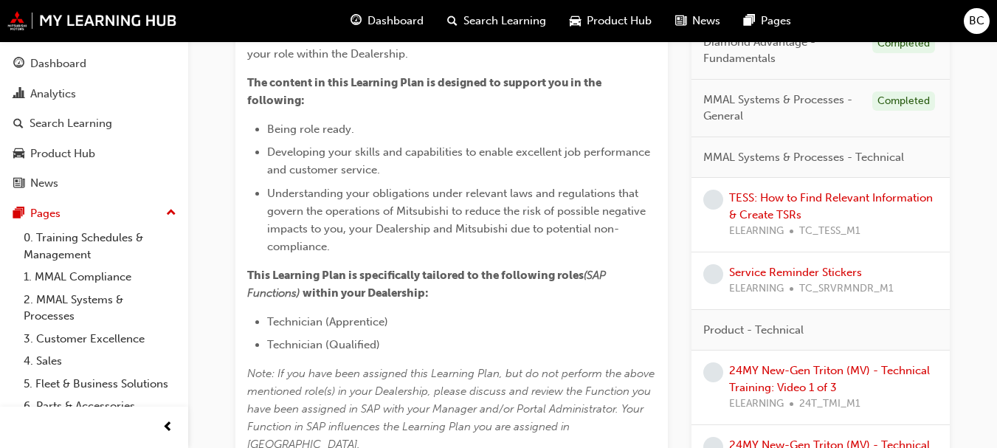
scroll to position [353, 0]
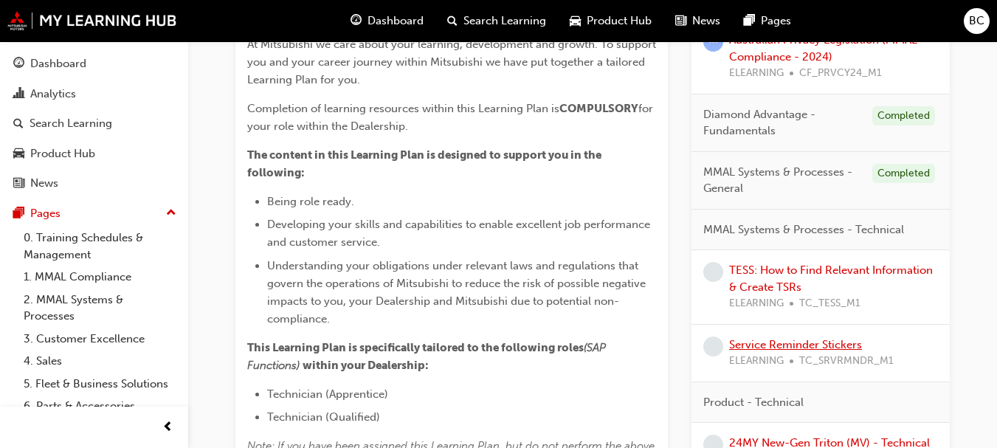
click at [829, 340] on link "Service Reminder Stickers" at bounding box center [795, 344] width 133 height 13
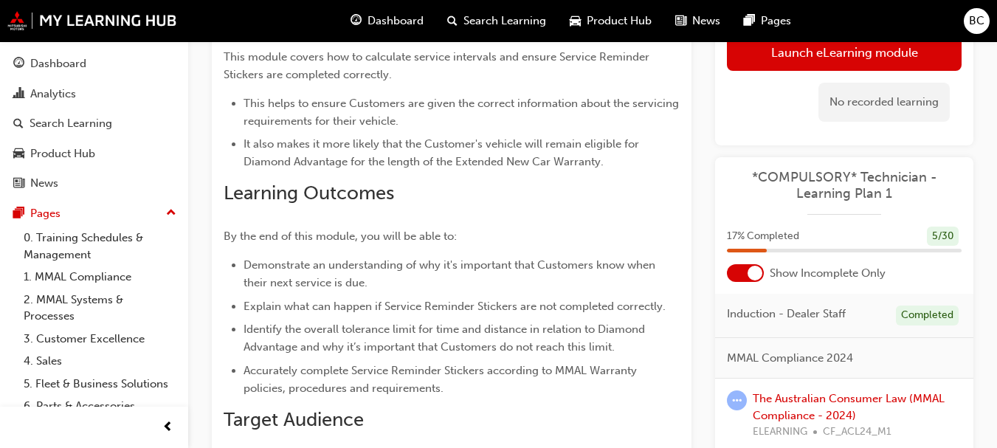
scroll to position [149, 0]
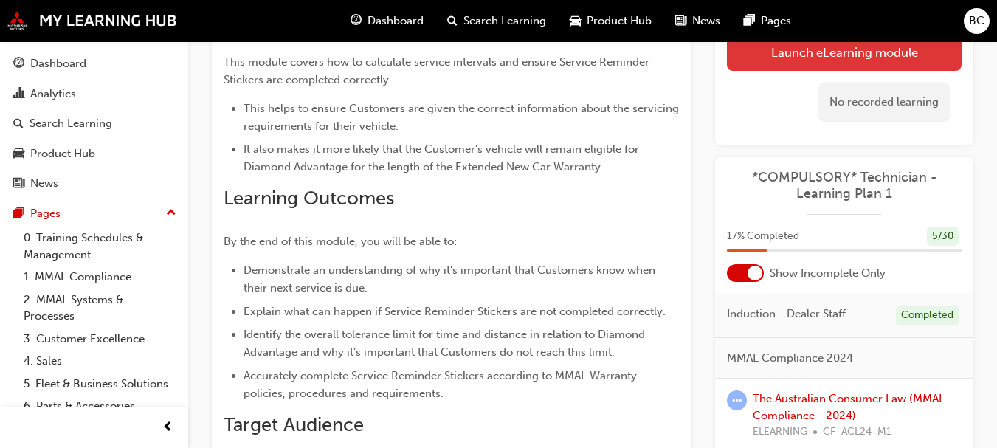
click at [914, 56] on link "Launch eLearning module" at bounding box center [844, 52] width 235 height 37
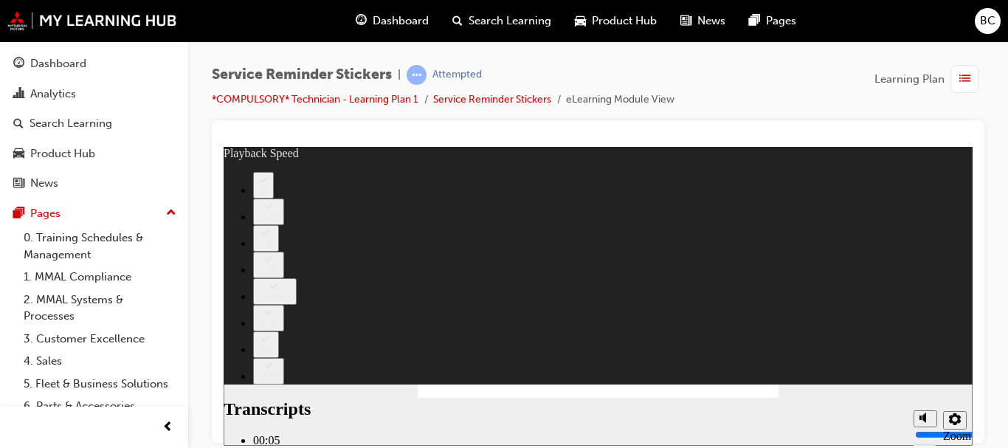
type input "98"
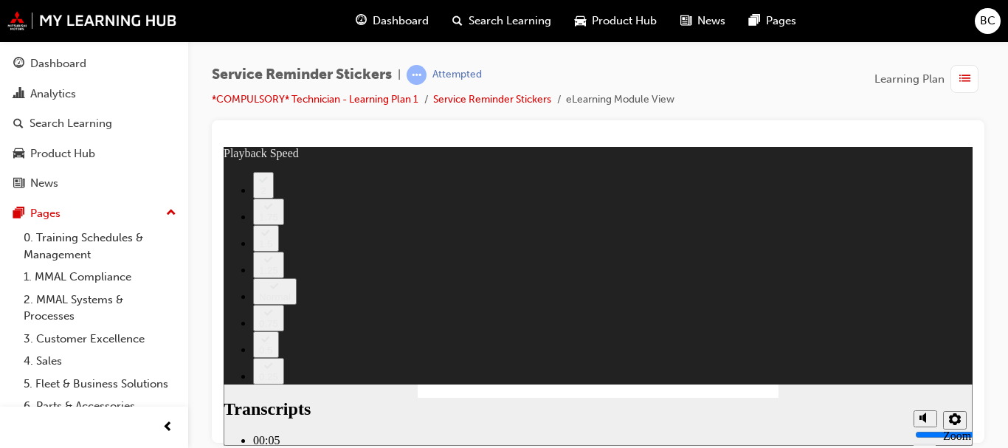
type input "67"
type input "135"
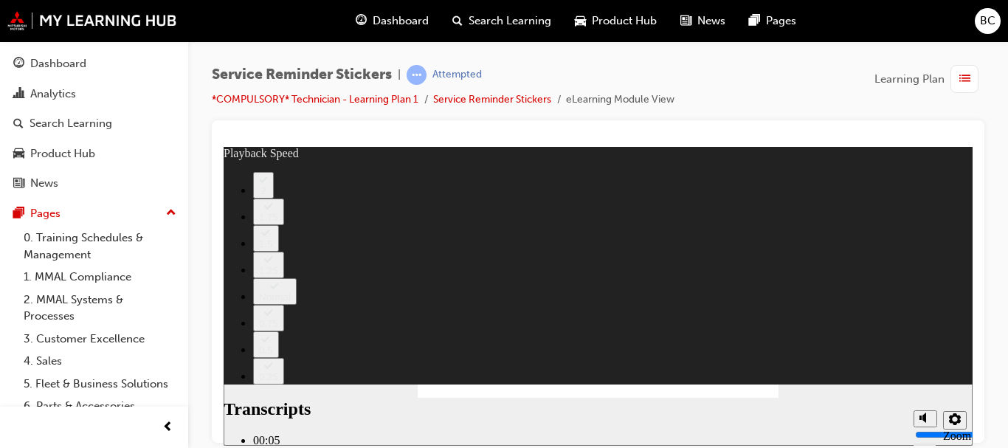
type input "166"
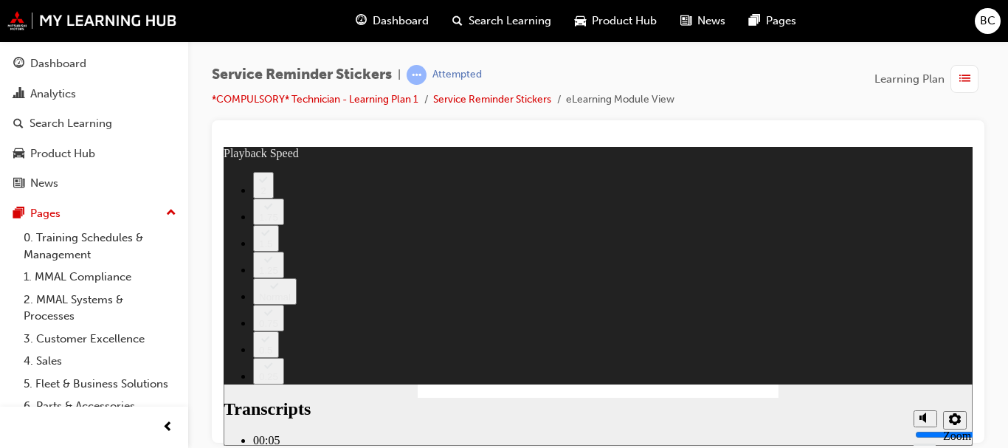
type input "199"
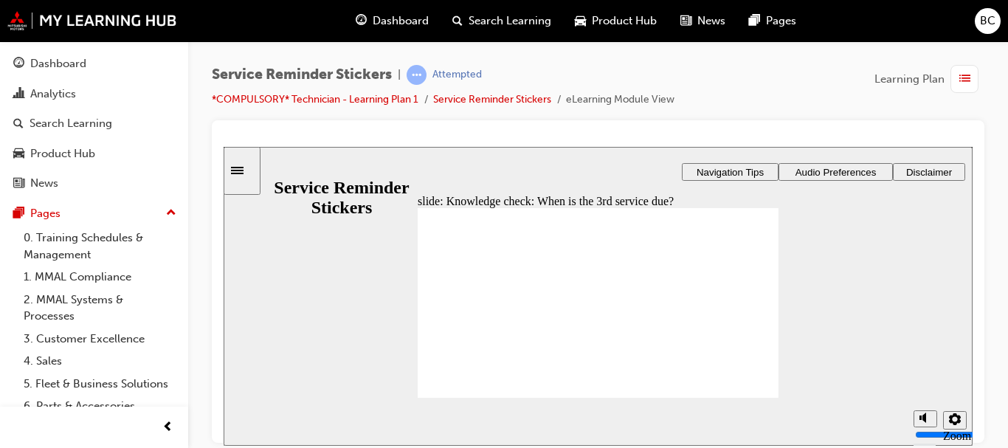
radio input "true"
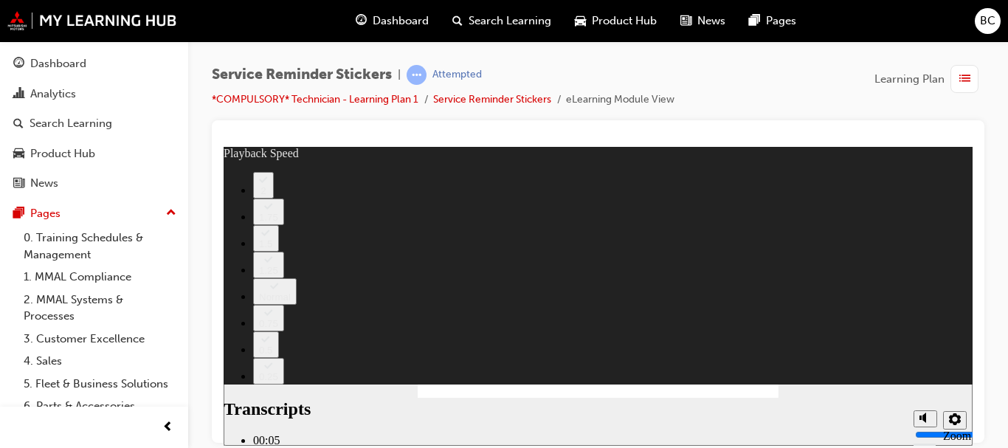
type input "110"
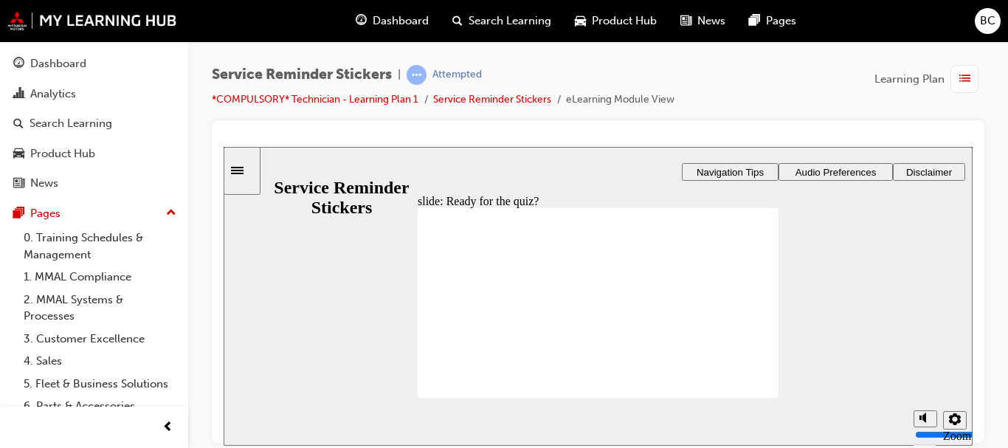
radio input "true"
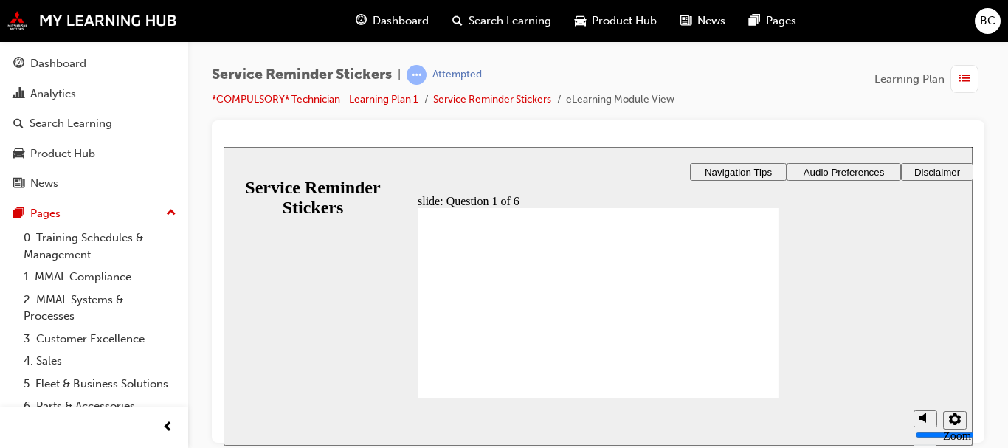
radio input "true"
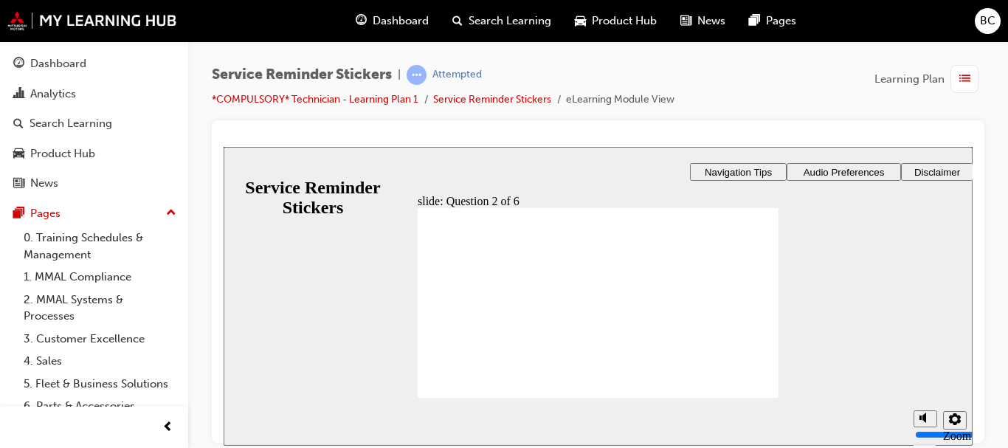
radio input "true"
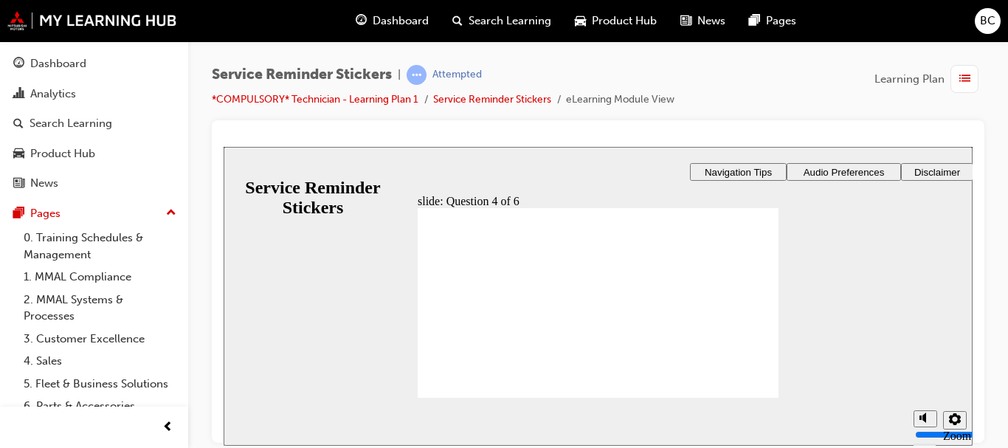
drag, startPoint x: 717, startPoint y: 312, endPoint x: 556, endPoint y: 285, distance: 162.5
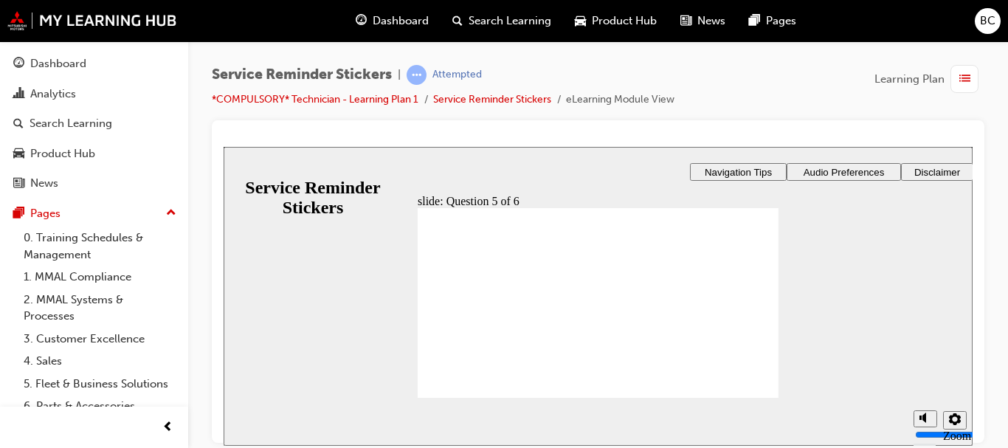
checkbox input "true"
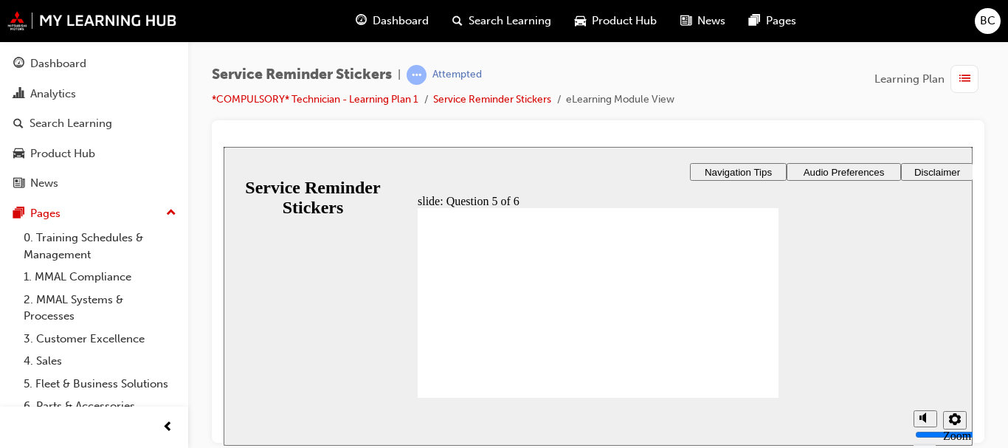
checkbox input "true"
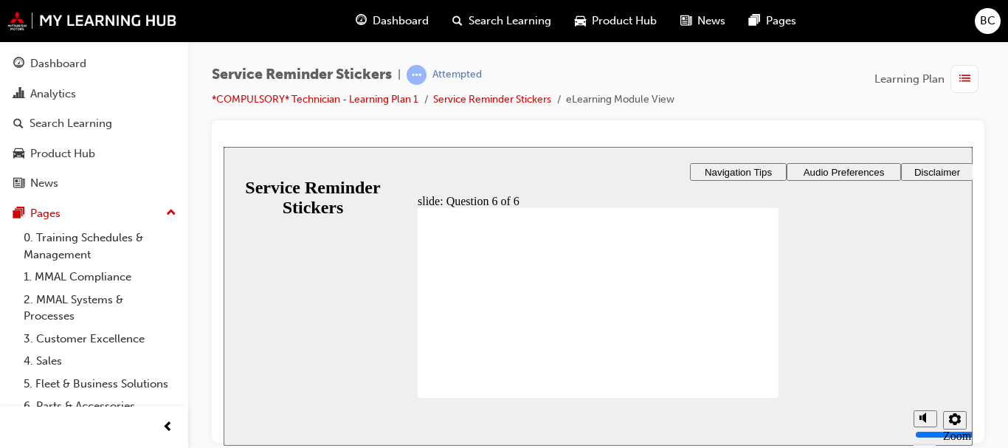
radio input "true"
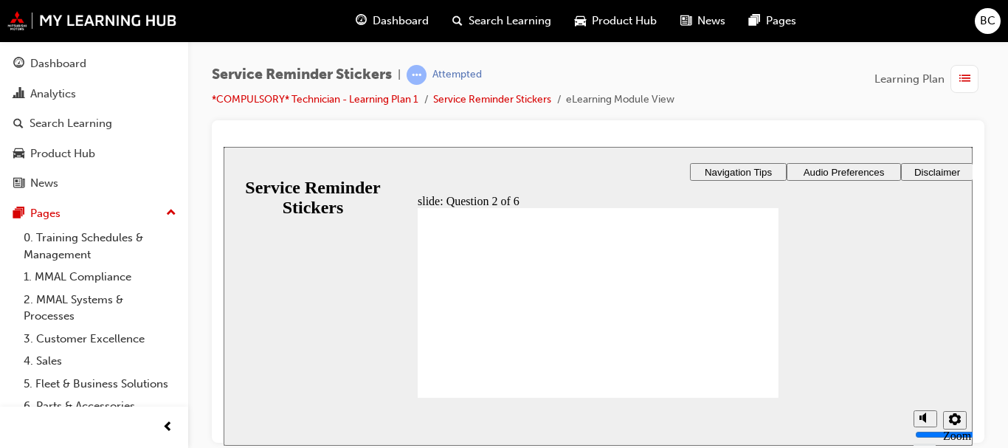
radio input "true"
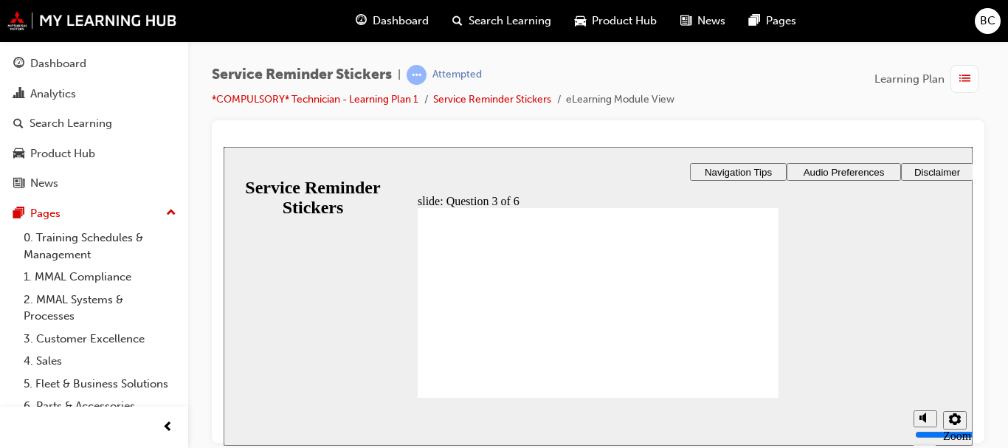
radio input "true"
drag, startPoint x: 715, startPoint y: 305, endPoint x: 552, endPoint y: 276, distance: 165.6
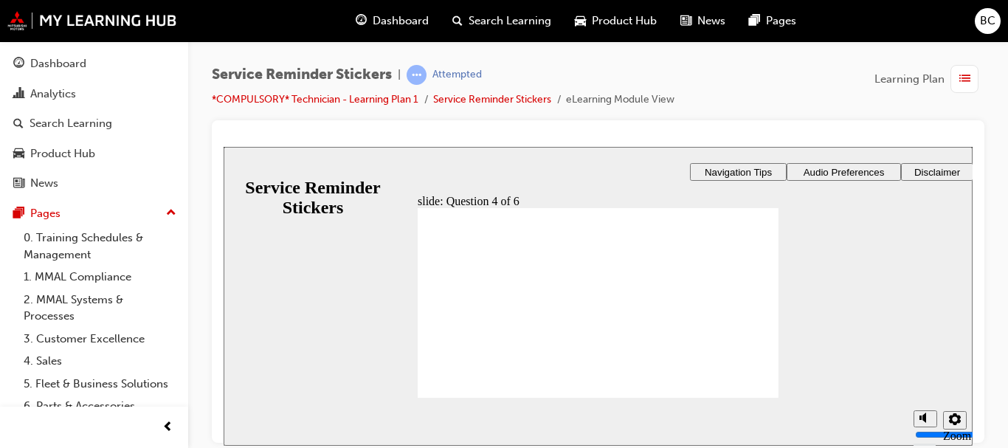
checkbox input "true"
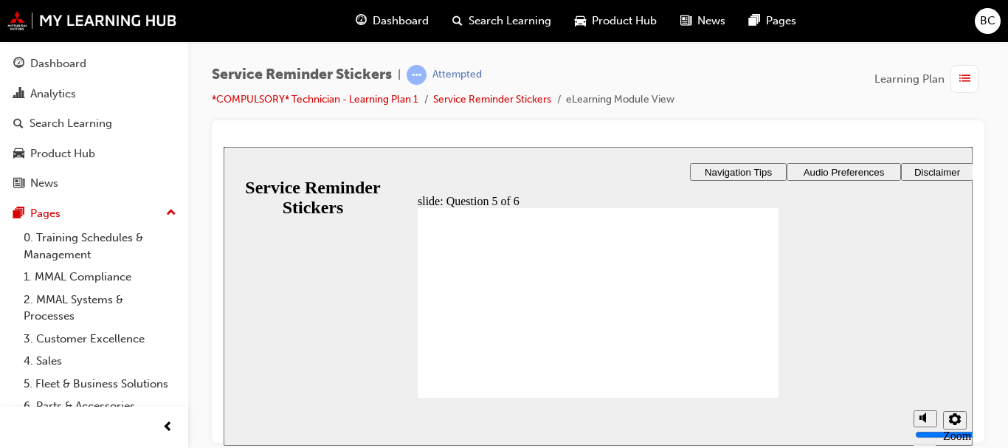
checkbox input "true"
